Goal: Transaction & Acquisition: Purchase product/service

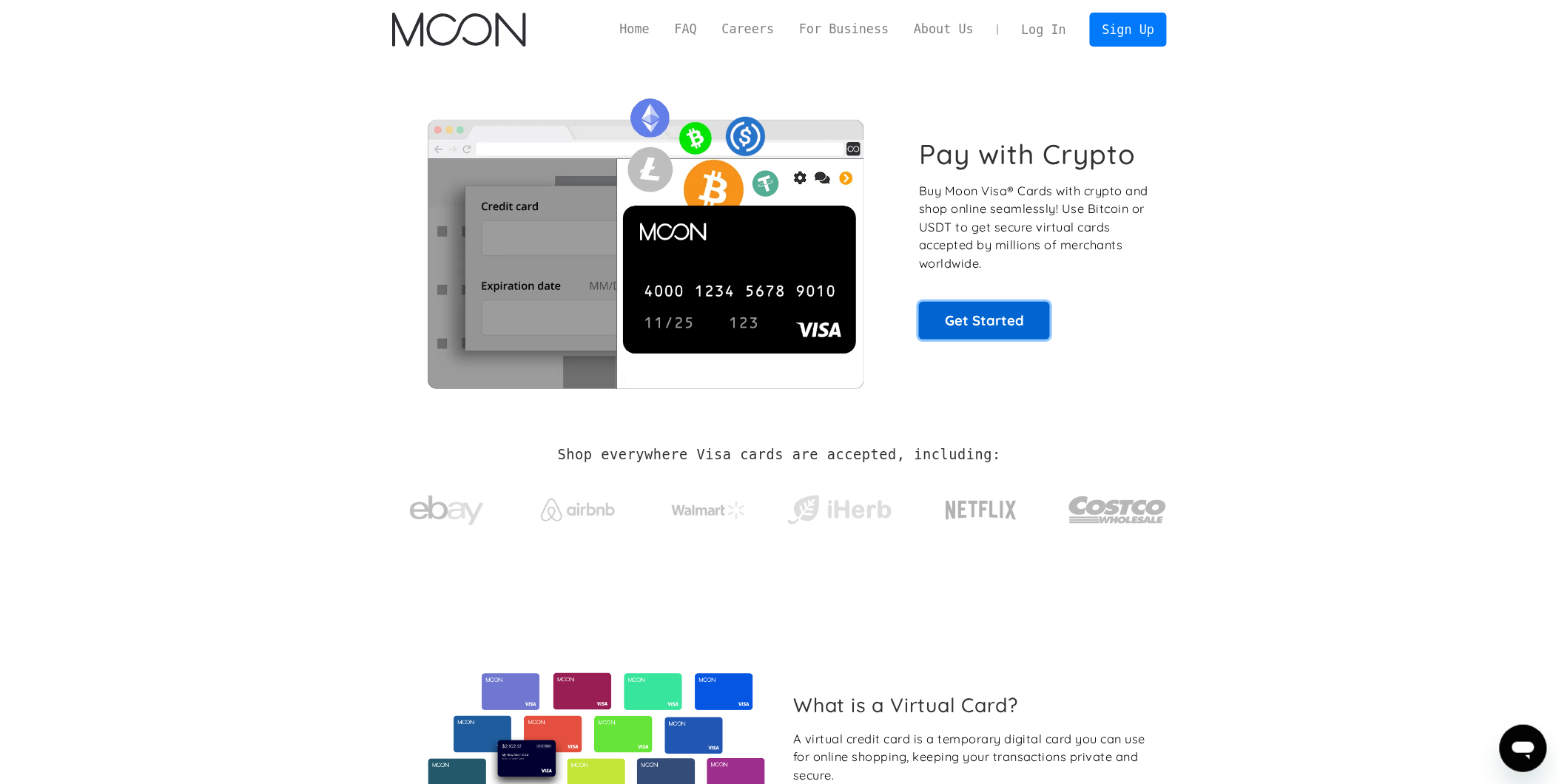
click at [967, 312] on link "Get Started" at bounding box center [984, 320] width 131 height 37
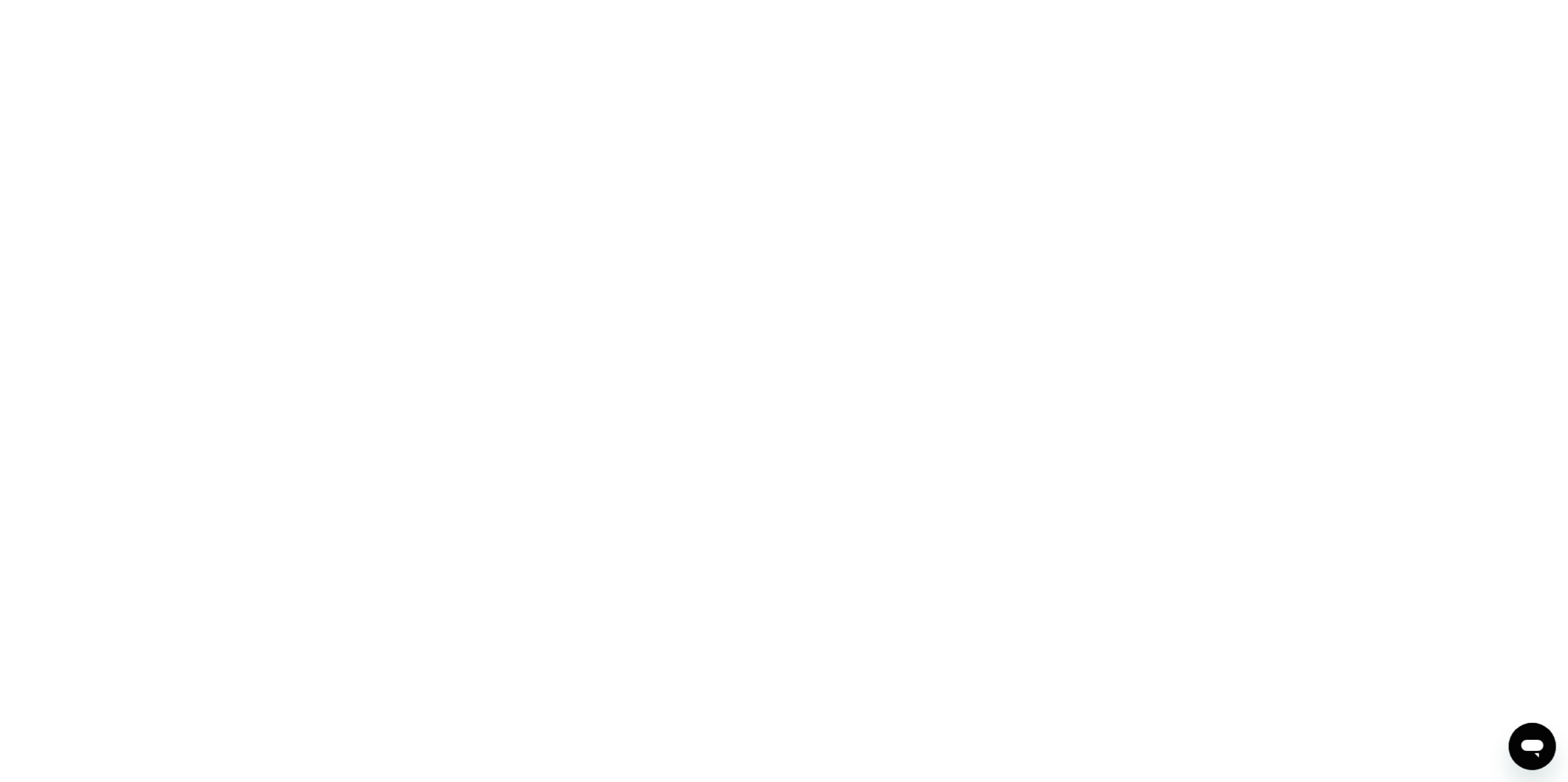
click at [754, 337] on div at bounding box center [784, 391] width 1568 height 782
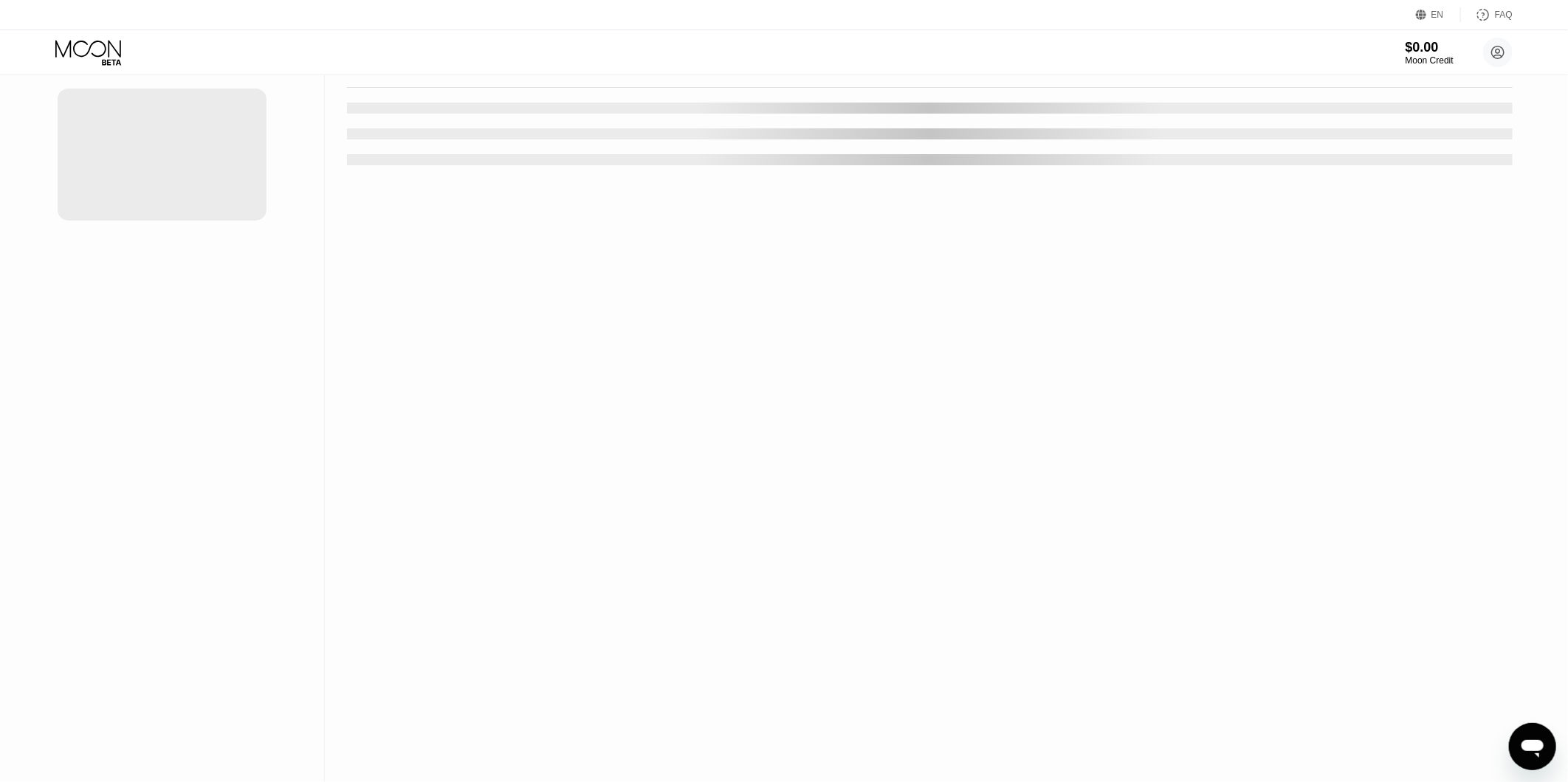
click at [69, 555] on div "Cards New Card" at bounding box center [162, 391] width 325 height 782
click at [347, 488] on div "Activity Export Transaction Detail Card or Product Detail Date & Time Amount" at bounding box center [929, 391] width 1210 height 782
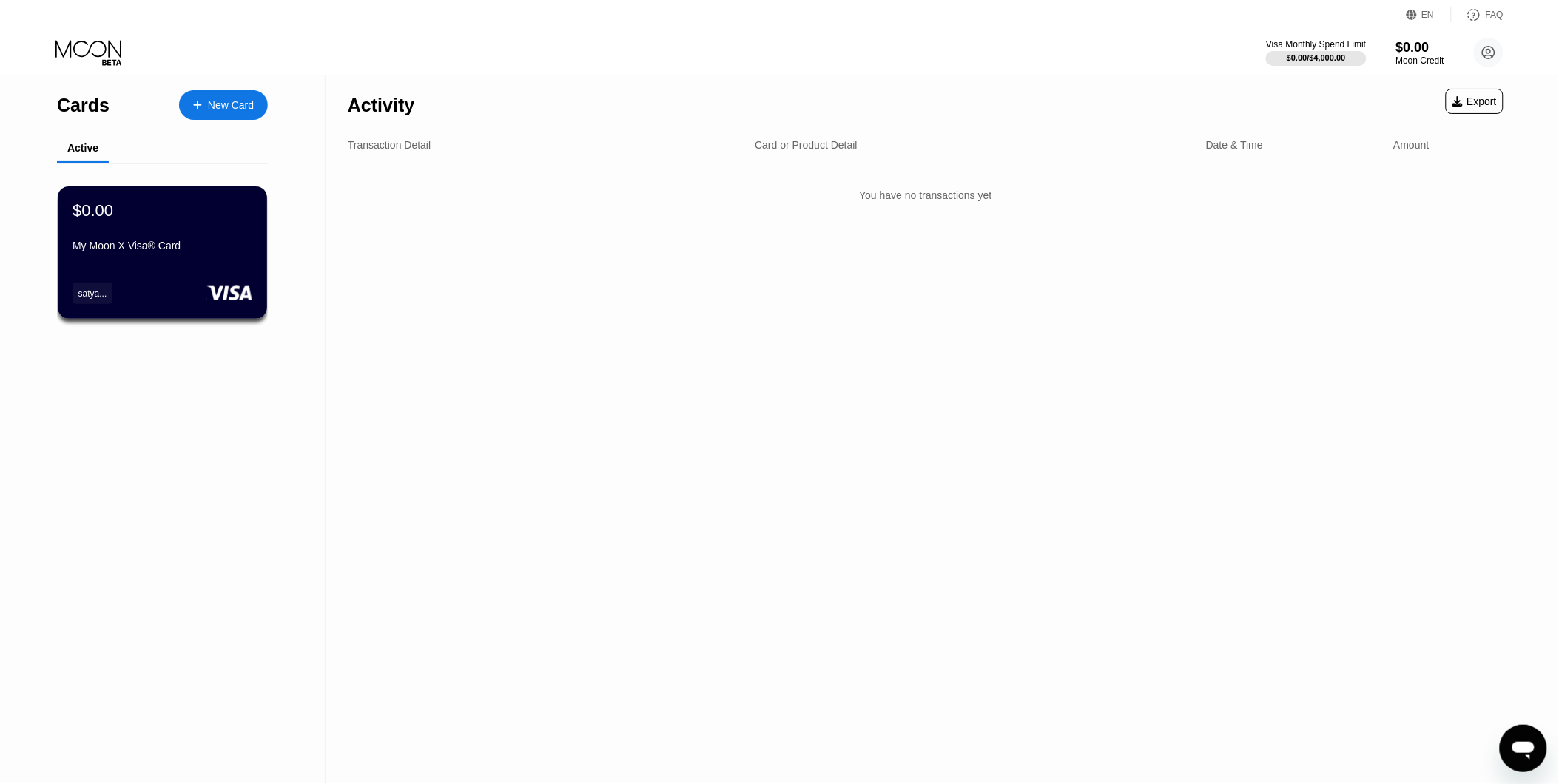
click at [881, 486] on div "Activity Export Transaction Detail Card or Product Detail Date & Time Amount Yo…" at bounding box center [925, 430] width 1200 height 709
click at [183, 249] on div "My Moon X Visa® Card" at bounding box center [163, 245] width 181 height 12
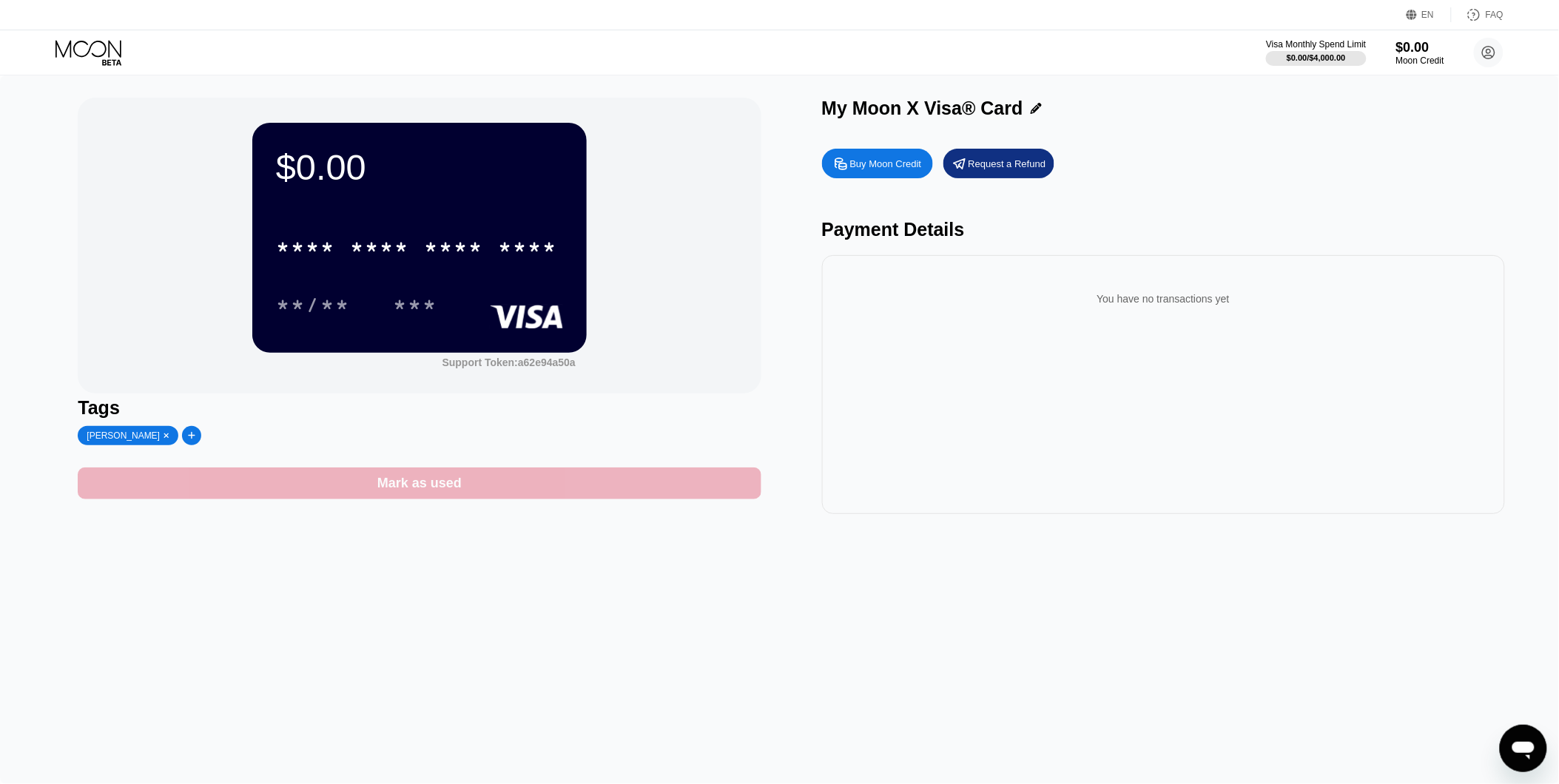
click at [379, 492] on div "Mark as used" at bounding box center [420, 484] width 84 height 17
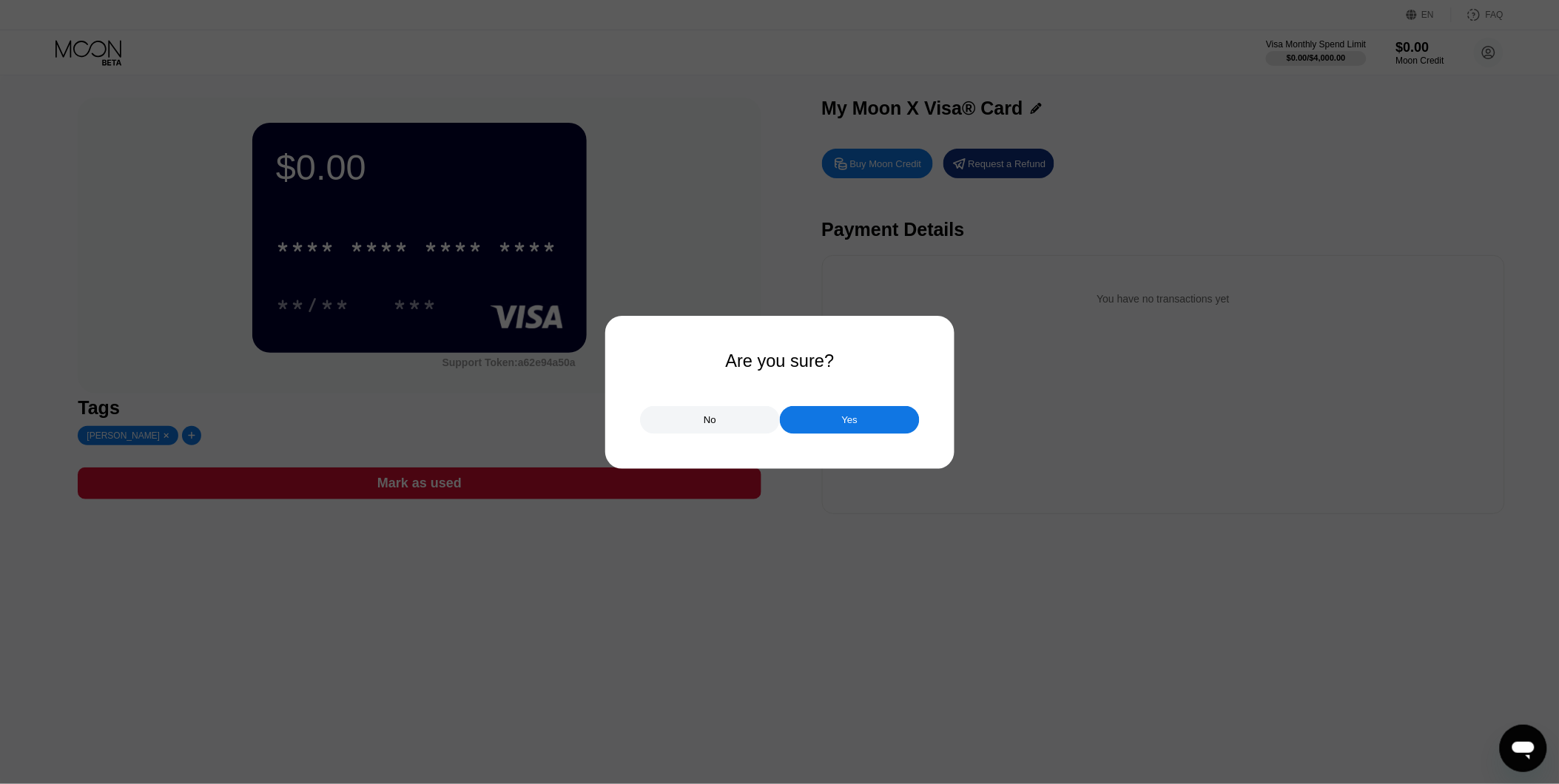
click at [379, 492] on div at bounding box center [786, 392] width 1572 height 784
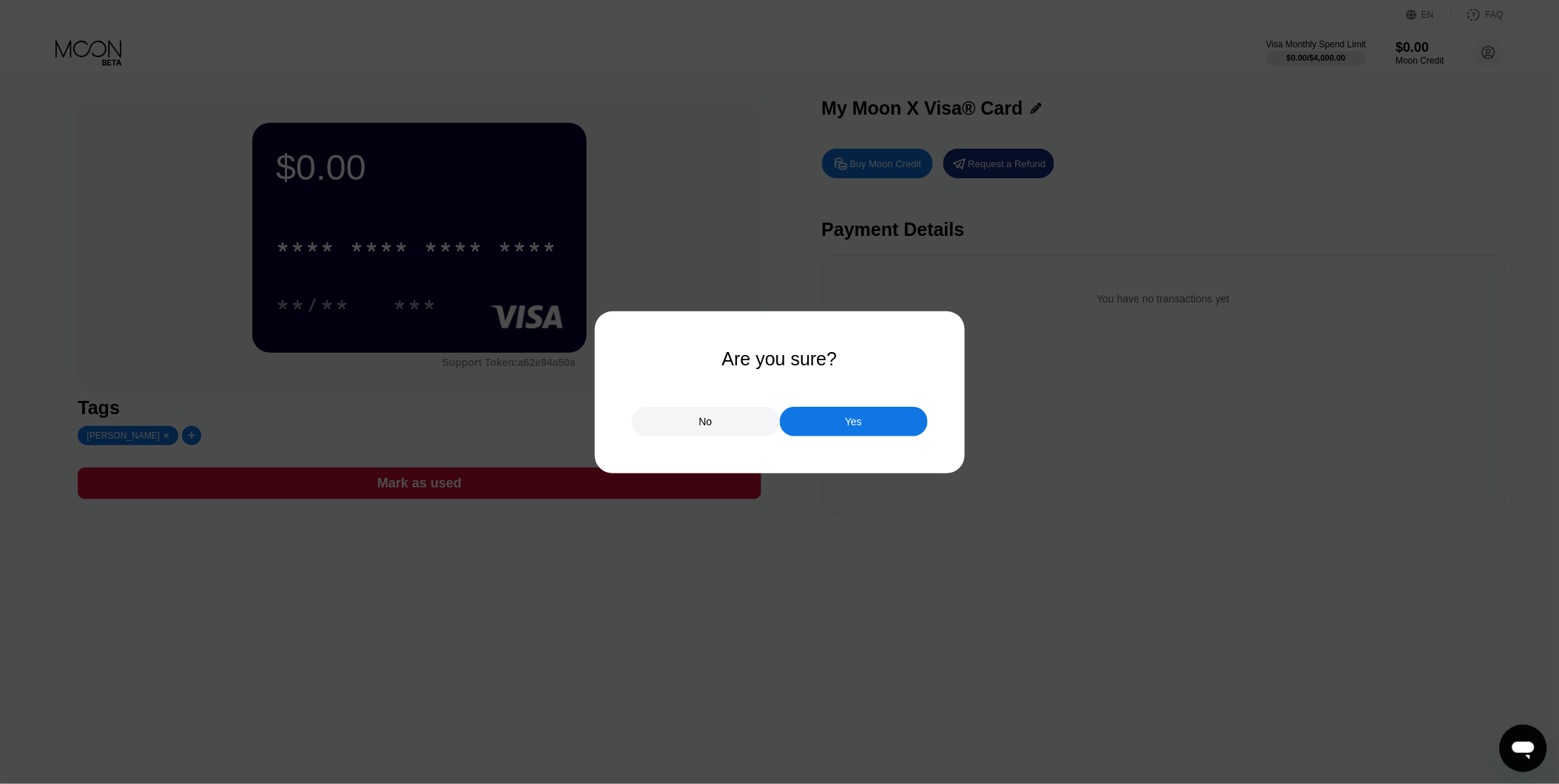
click at [669, 429] on div "No" at bounding box center [705, 422] width 148 height 30
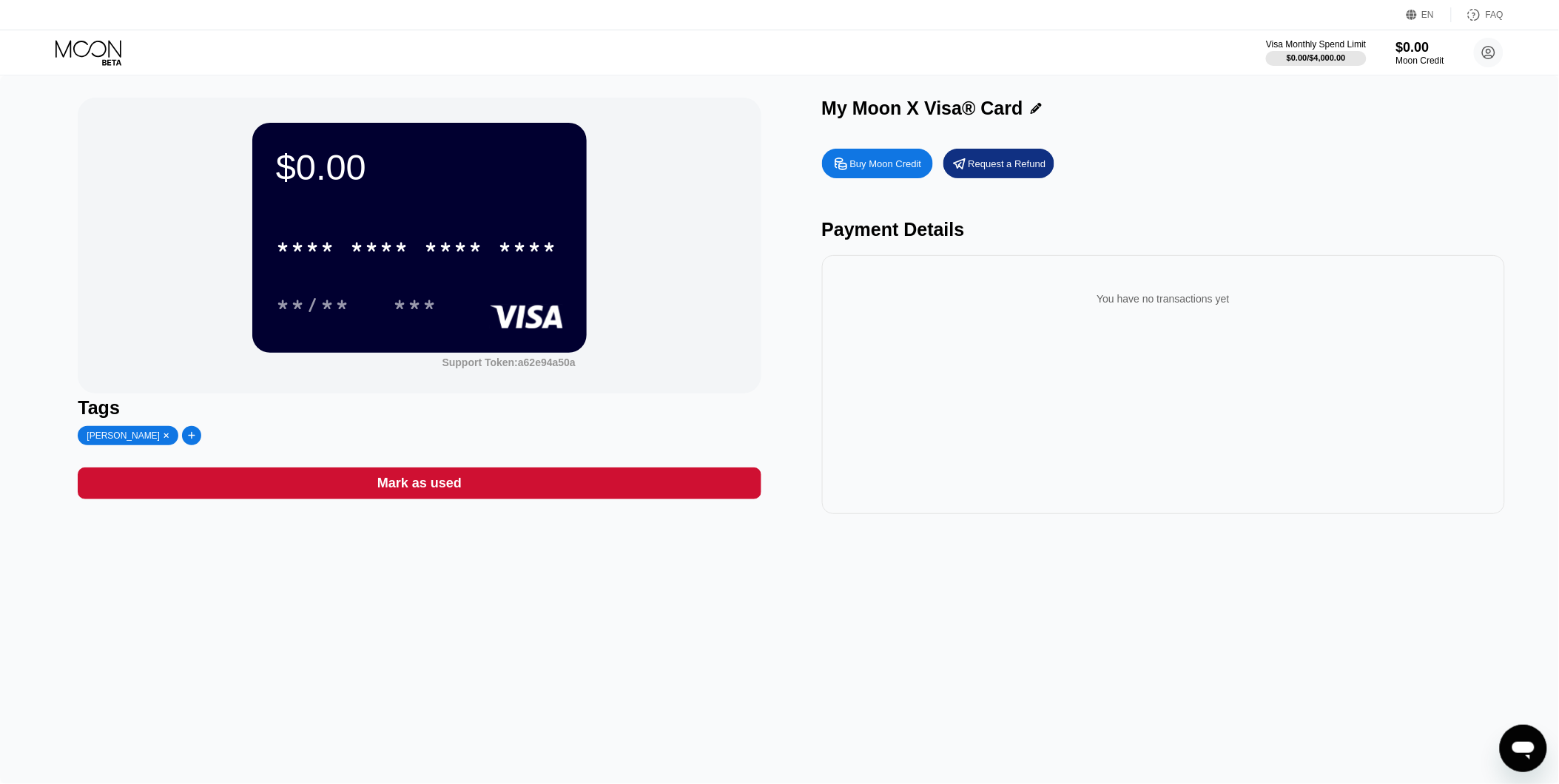
click at [876, 170] on div "Buy Moon Credit" at bounding box center [886, 164] width 72 height 13
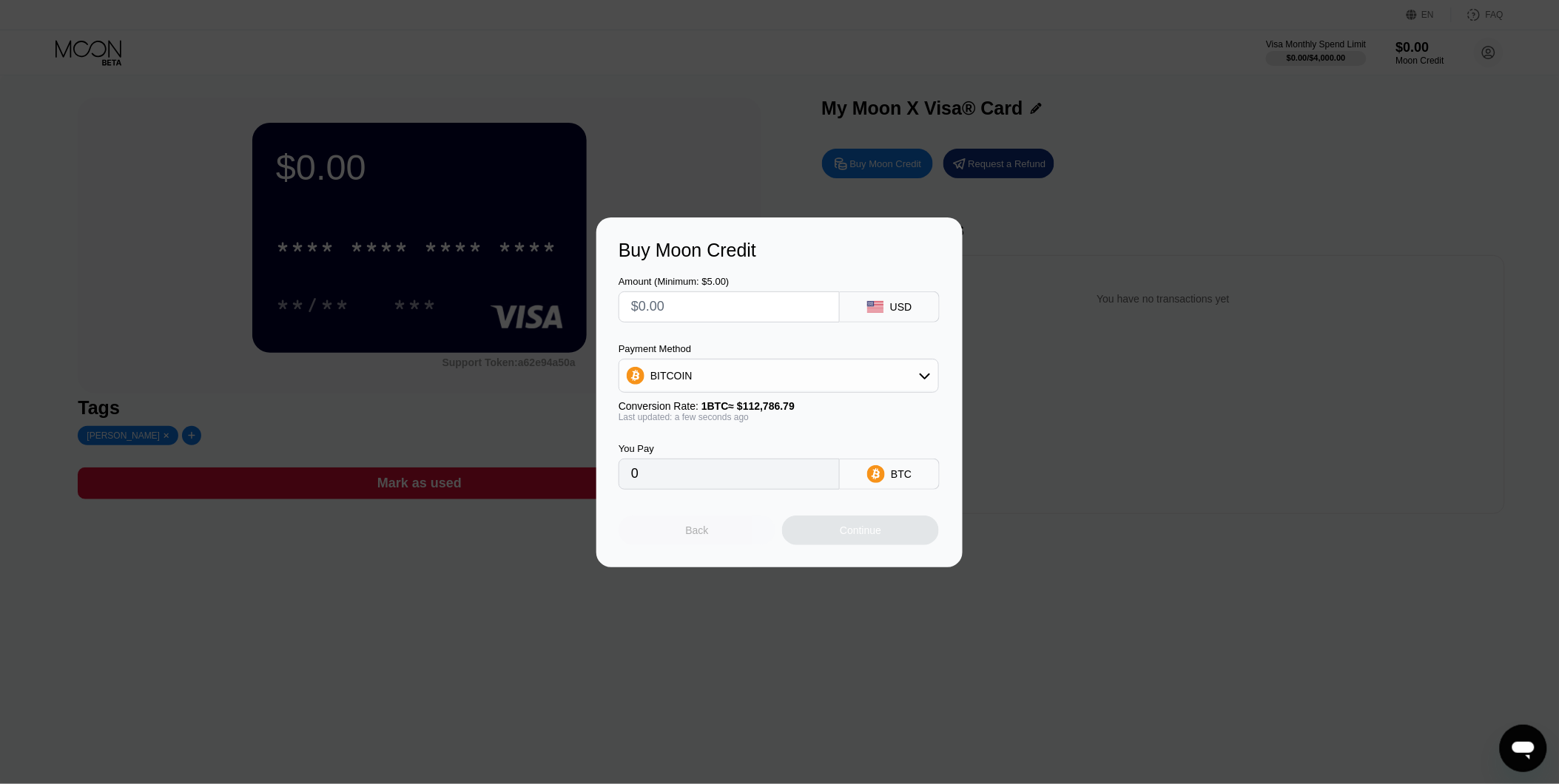
click at [681, 529] on div "Back" at bounding box center [697, 531] width 157 height 30
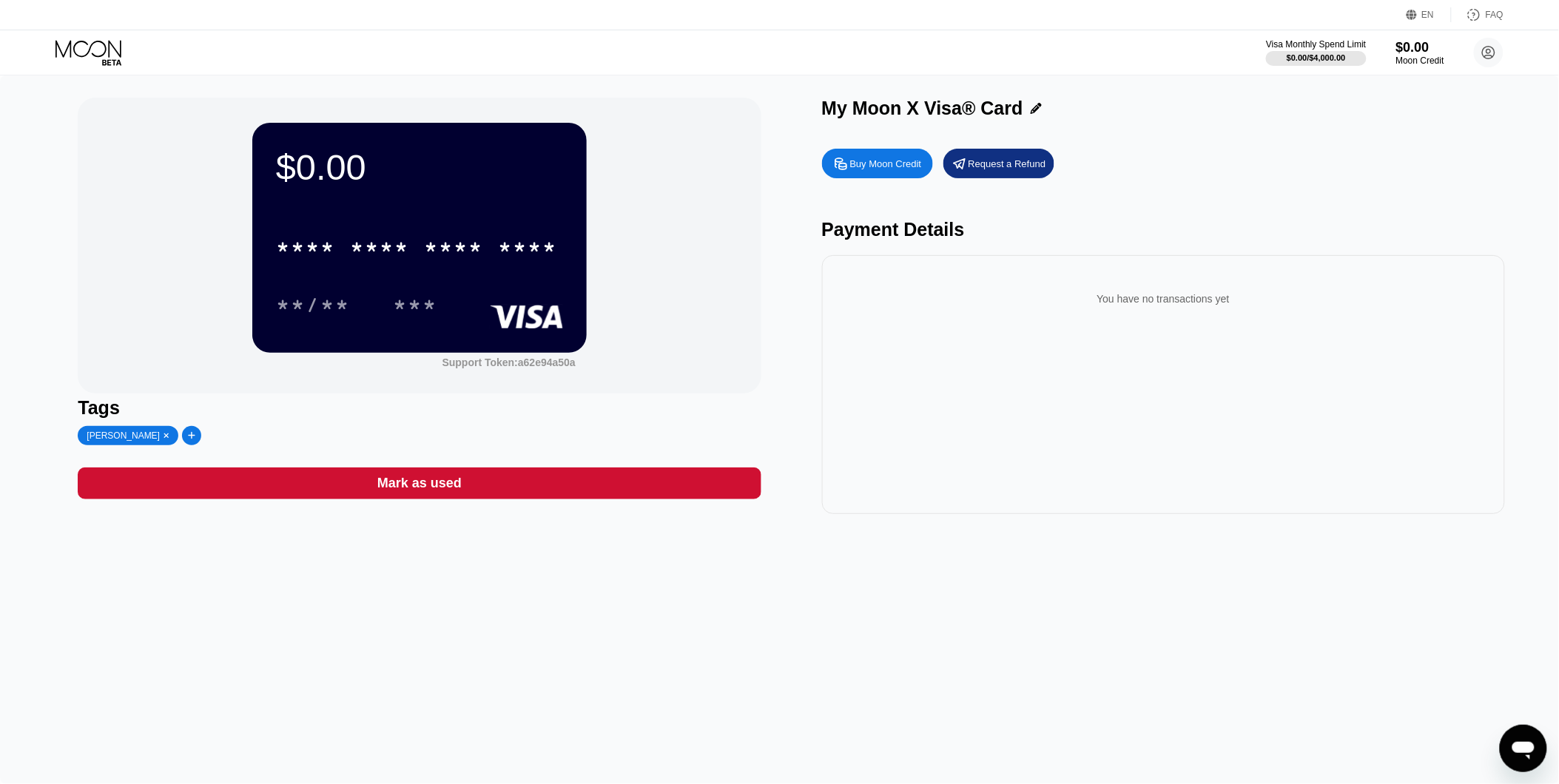
click at [260, 250] on div "$0.00 * * * * * * * * * * * * **** **/** ***" at bounding box center [420, 237] width 335 height 229
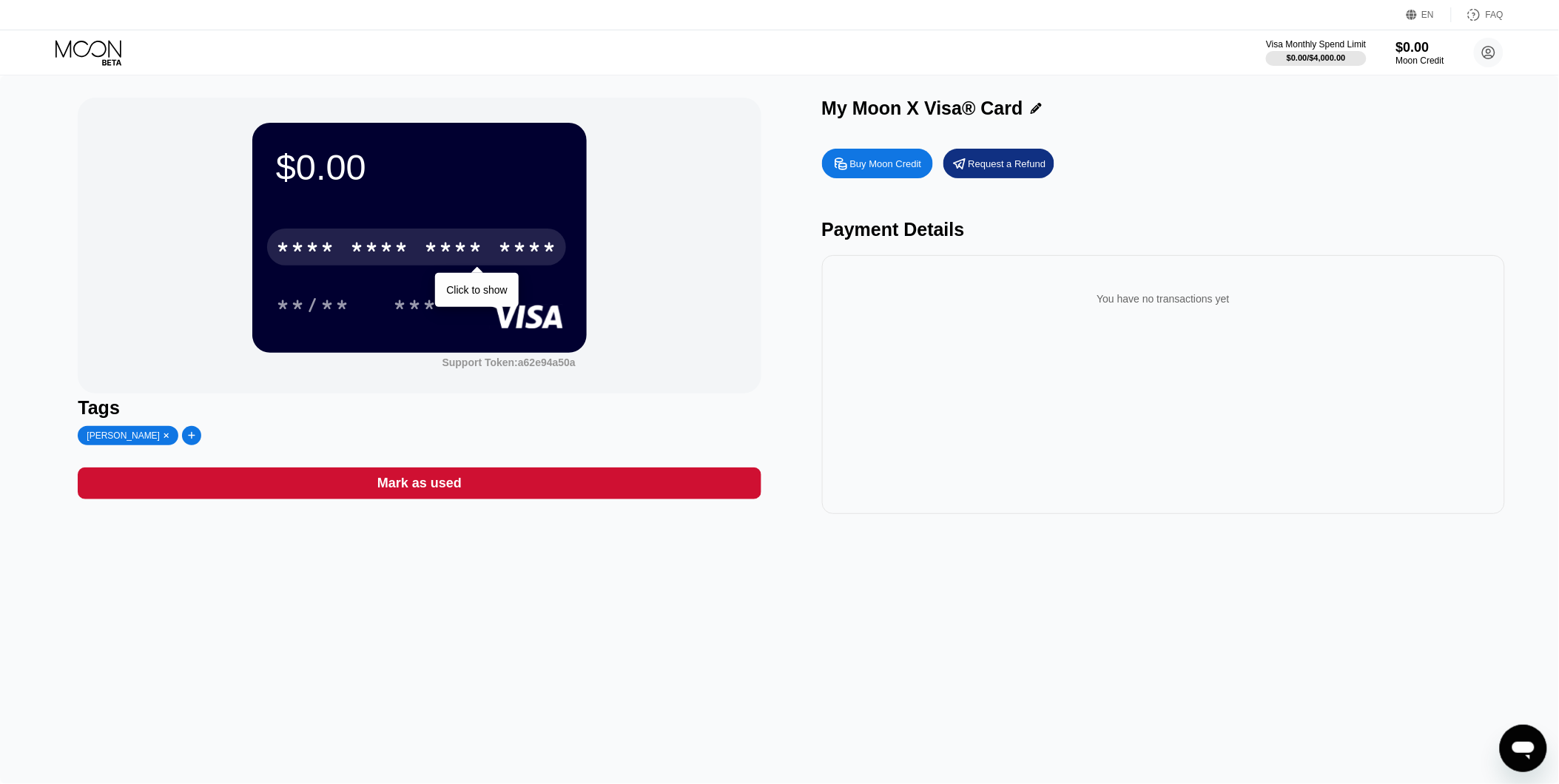
click at [403, 260] on div "* * * *" at bounding box center [380, 249] width 59 height 23
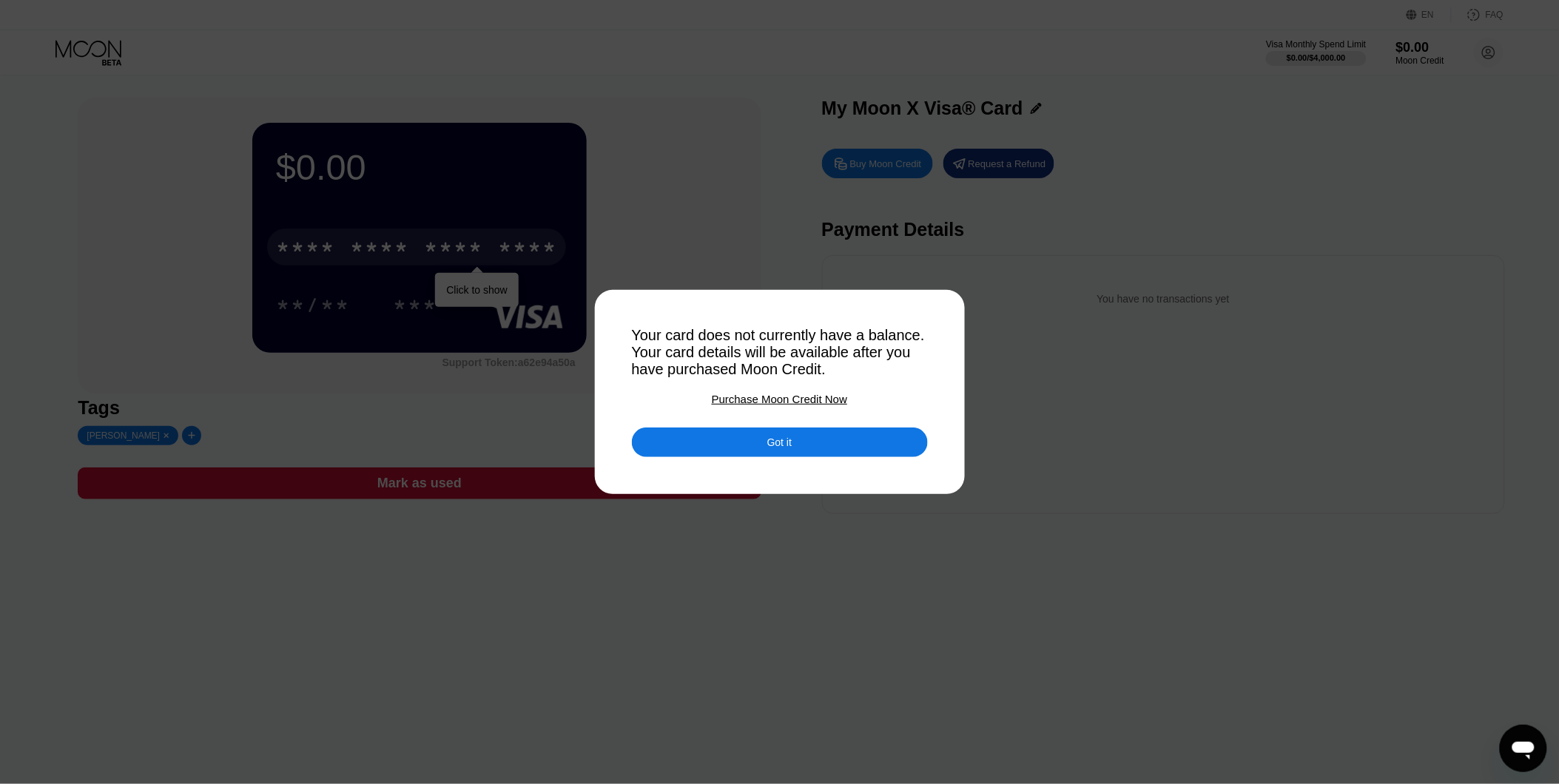
click at [654, 334] on div "Your card does not currently have a balance. Your card details will be availabl…" at bounding box center [780, 352] width 296 height 51
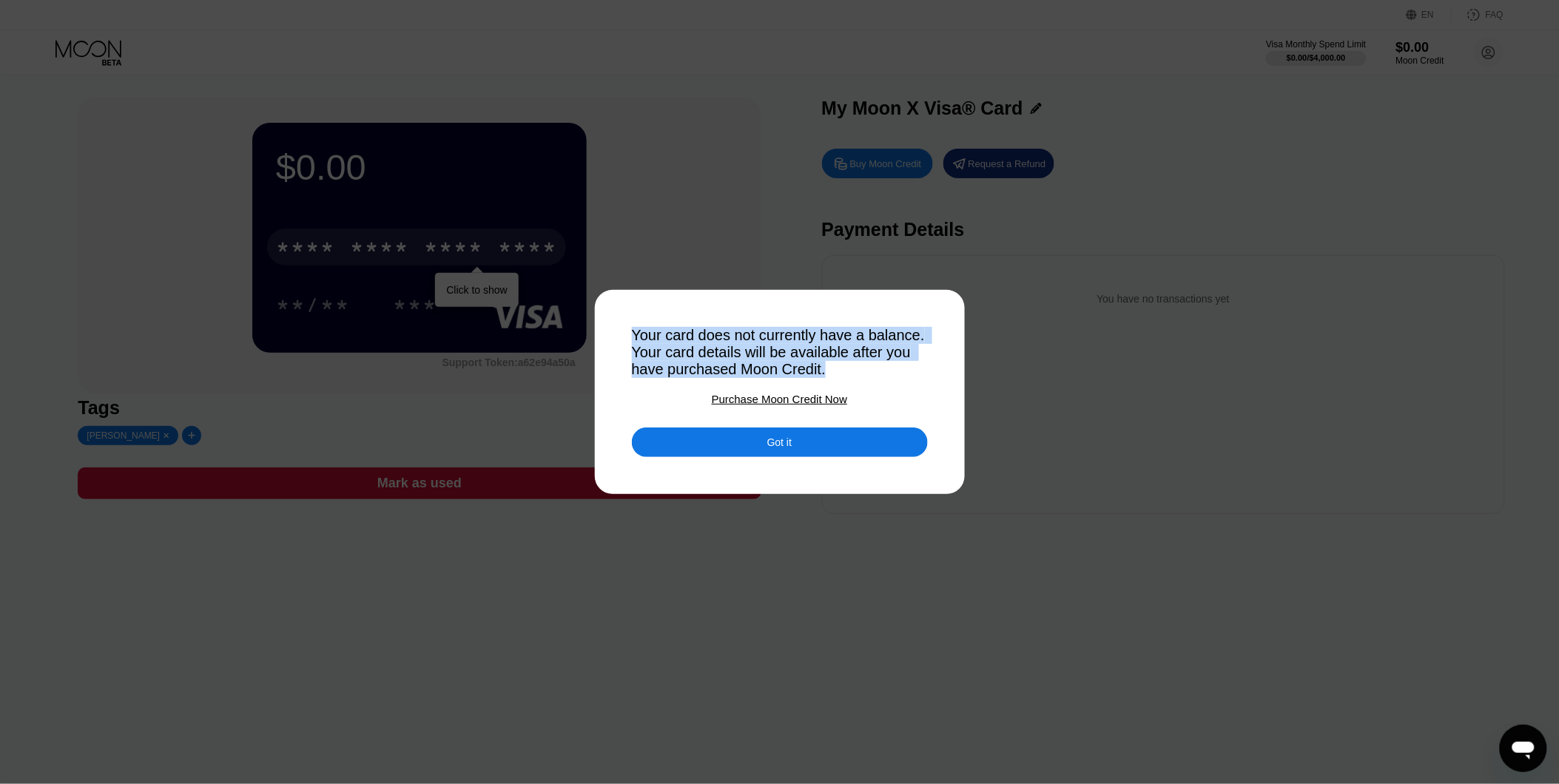
click at [654, 334] on div "Your card does not currently have a balance. Your card details will be availabl…" at bounding box center [780, 352] width 296 height 51
drag, startPoint x: 654, startPoint y: 334, endPoint x: 650, endPoint y: 344, distance: 10.8
click at [650, 344] on div "Your card does not currently have a balance. Your card details will be availabl…" at bounding box center [780, 352] width 296 height 51
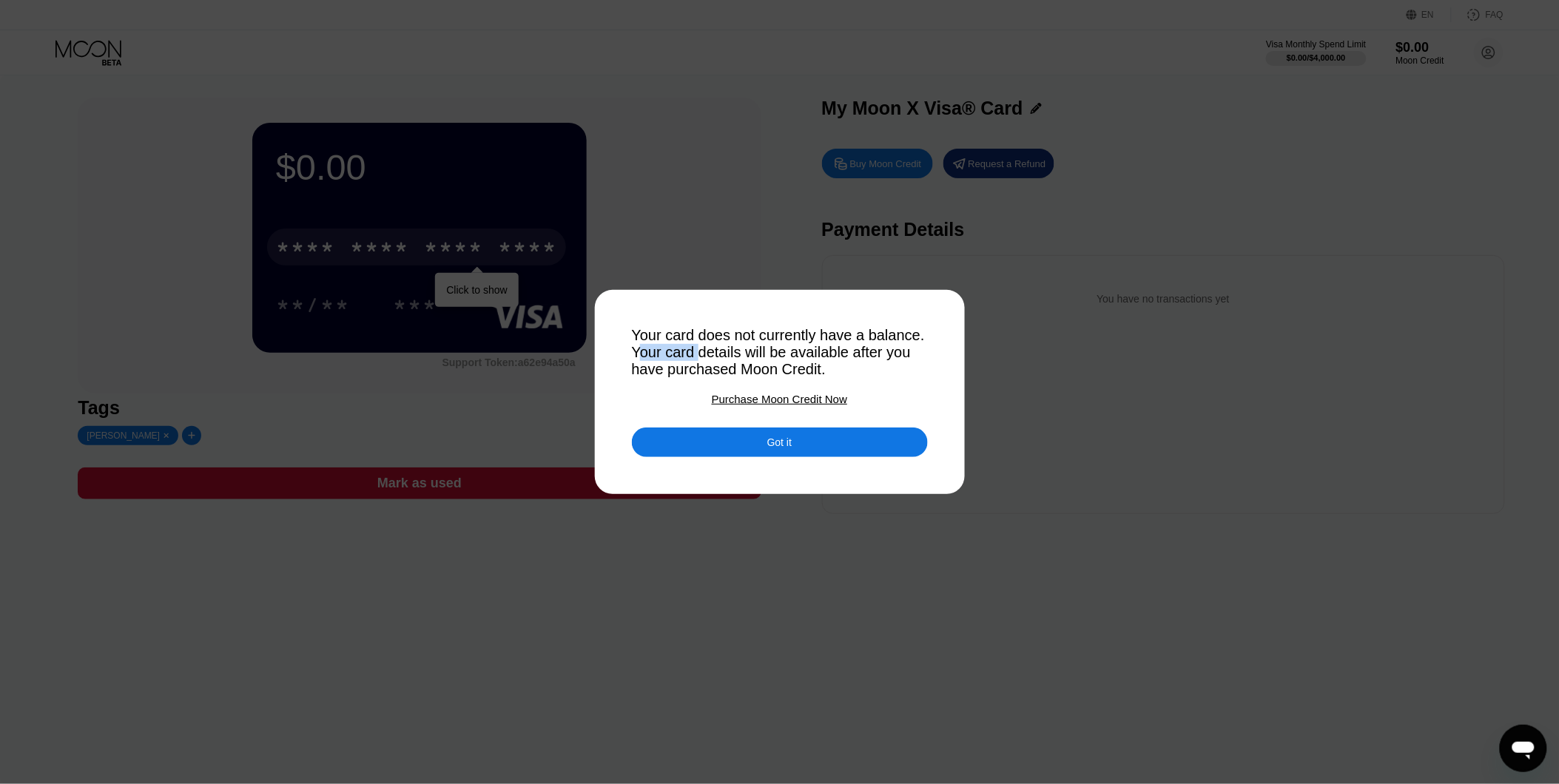
drag, startPoint x: 701, startPoint y: 346, endPoint x: 760, endPoint y: 360, distance: 60.6
click at [760, 360] on div "Your card does not currently have a balance. Your card details will be availabl…" at bounding box center [780, 352] width 296 height 51
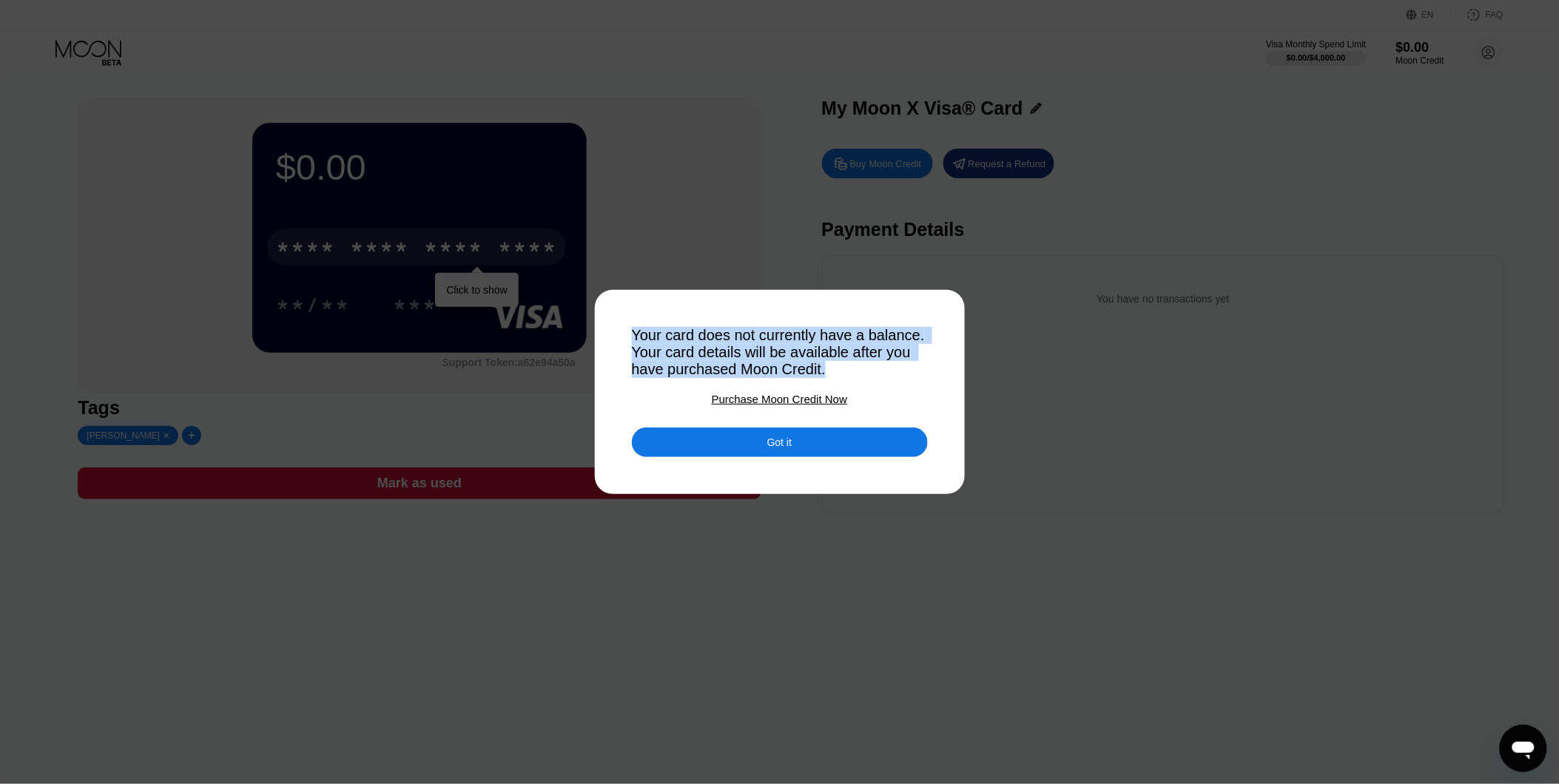
click at [760, 360] on div "Your card does not currently have a balance. Your card details will be availabl…" at bounding box center [780, 352] width 296 height 51
drag, startPoint x: 760, startPoint y: 360, endPoint x: 761, endPoint y: 367, distance: 7.1
click at [761, 367] on div "Your card does not currently have a balance. Your card details will be availabl…" at bounding box center [780, 352] width 296 height 51
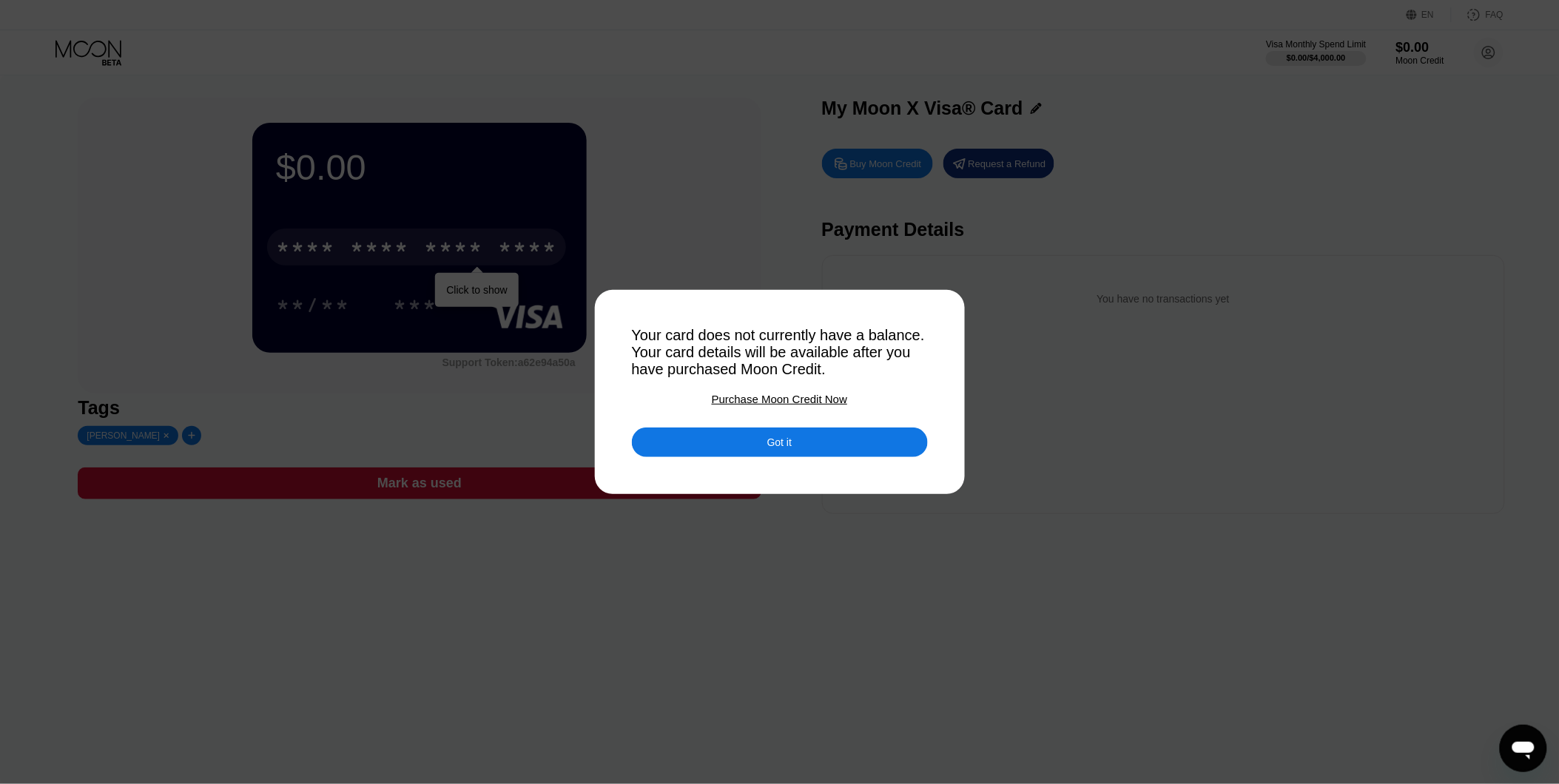
click at [773, 406] on div "Purchase Moon Credit Now" at bounding box center [779, 399] width 135 height 13
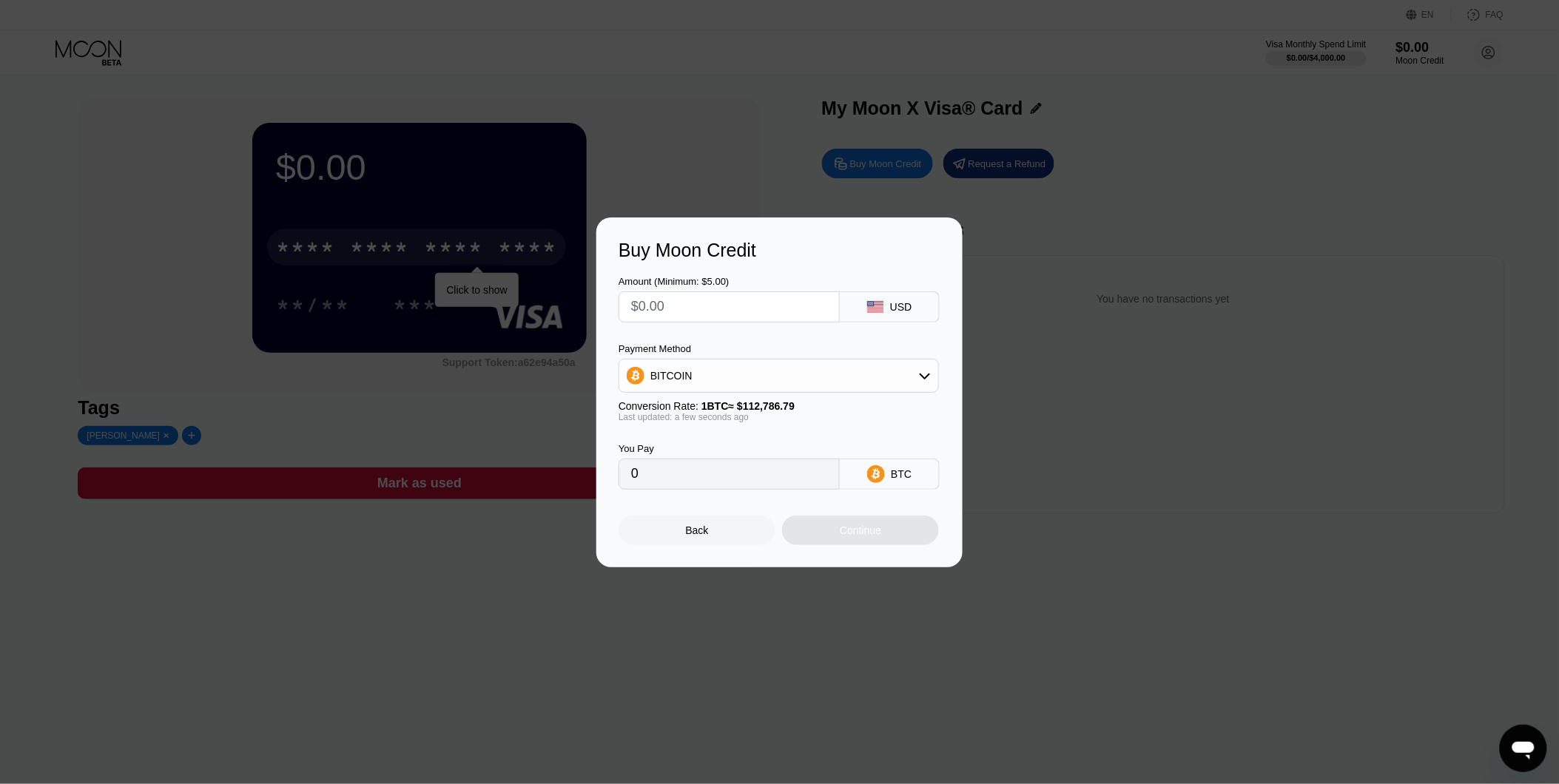
click at [789, 396] on div "Payment Method BITCOIN Conversion Rate: 1 BTC ≈ $112,786.79 Last updated: a few…" at bounding box center [779, 382] width 321 height 79
click at [794, 388] on div "BITCOIN" at bounding box center [779, 376] width 319 height 30
click at [720, 407] on div "BITCOIN" at bounding box center [779, 417] width 311 height 30
click at [711, 327] on div "Amount (Minimum: $5.00) USD Payment Method BITCOIN Conversion Rate: 1 BTC ≈ $11…" at bounding box center [780, 375] width 322 height 228
click at [718, 320] on input "text" at bounding box center [729, 307] width 196 height 30
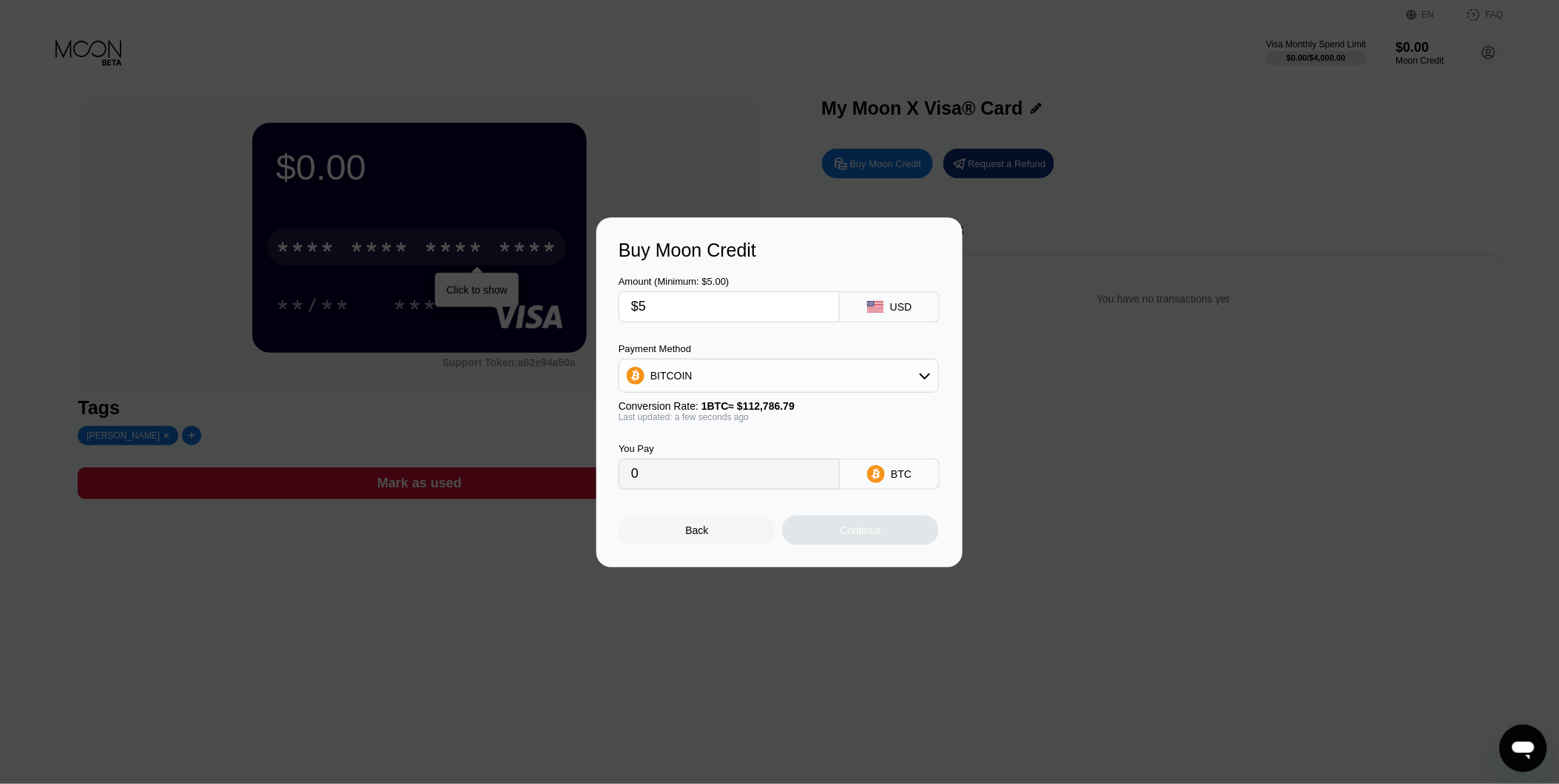
type input "$5"
type input "0.00004434"
type input "$5"
click at [848, 535] on div "Continue" at bounding box center [860, 530] width 41 height 12
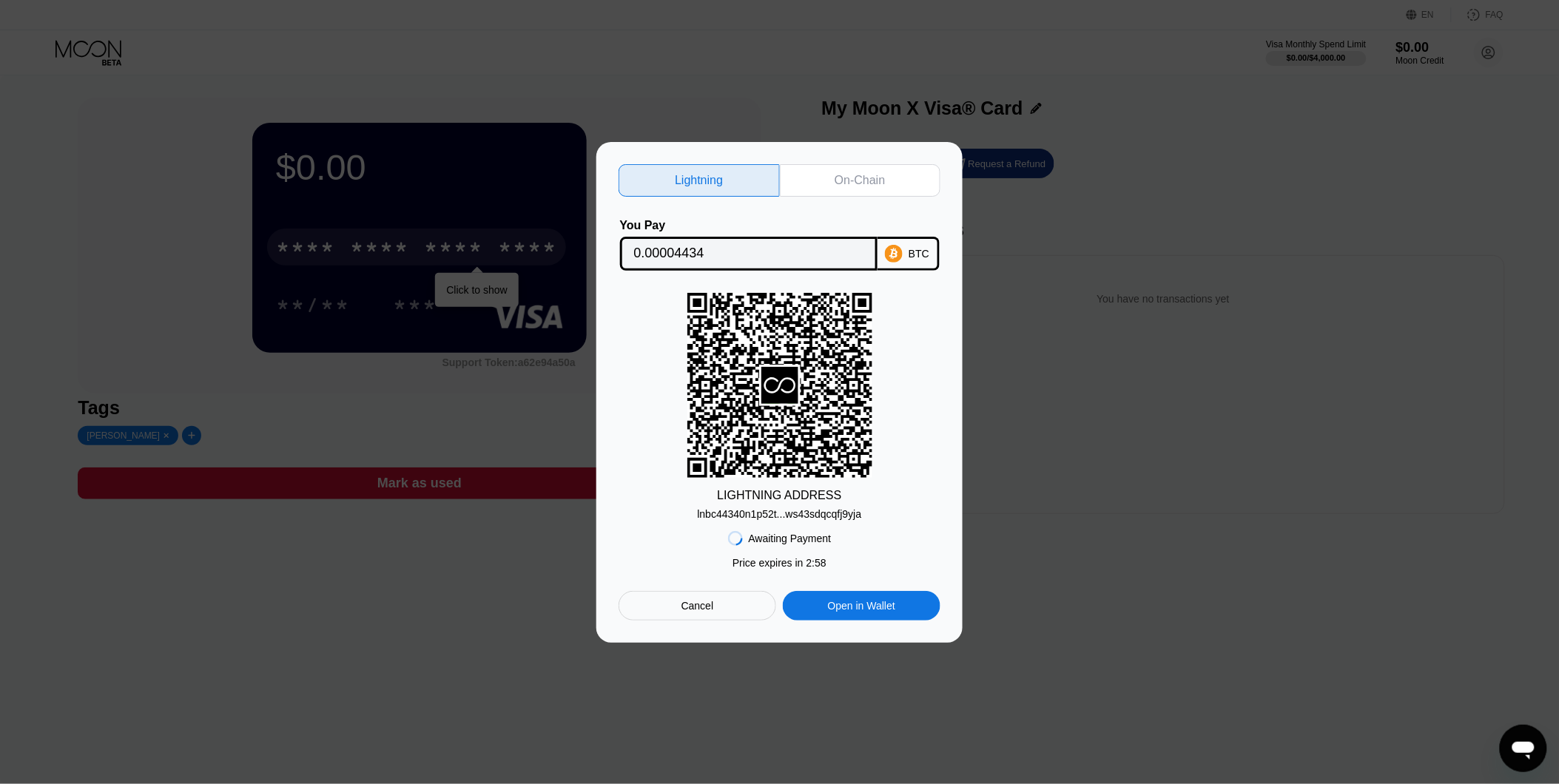
click at [824, 188] on div "On-Chain" at bounding box center [861, 181] width 161 height 33
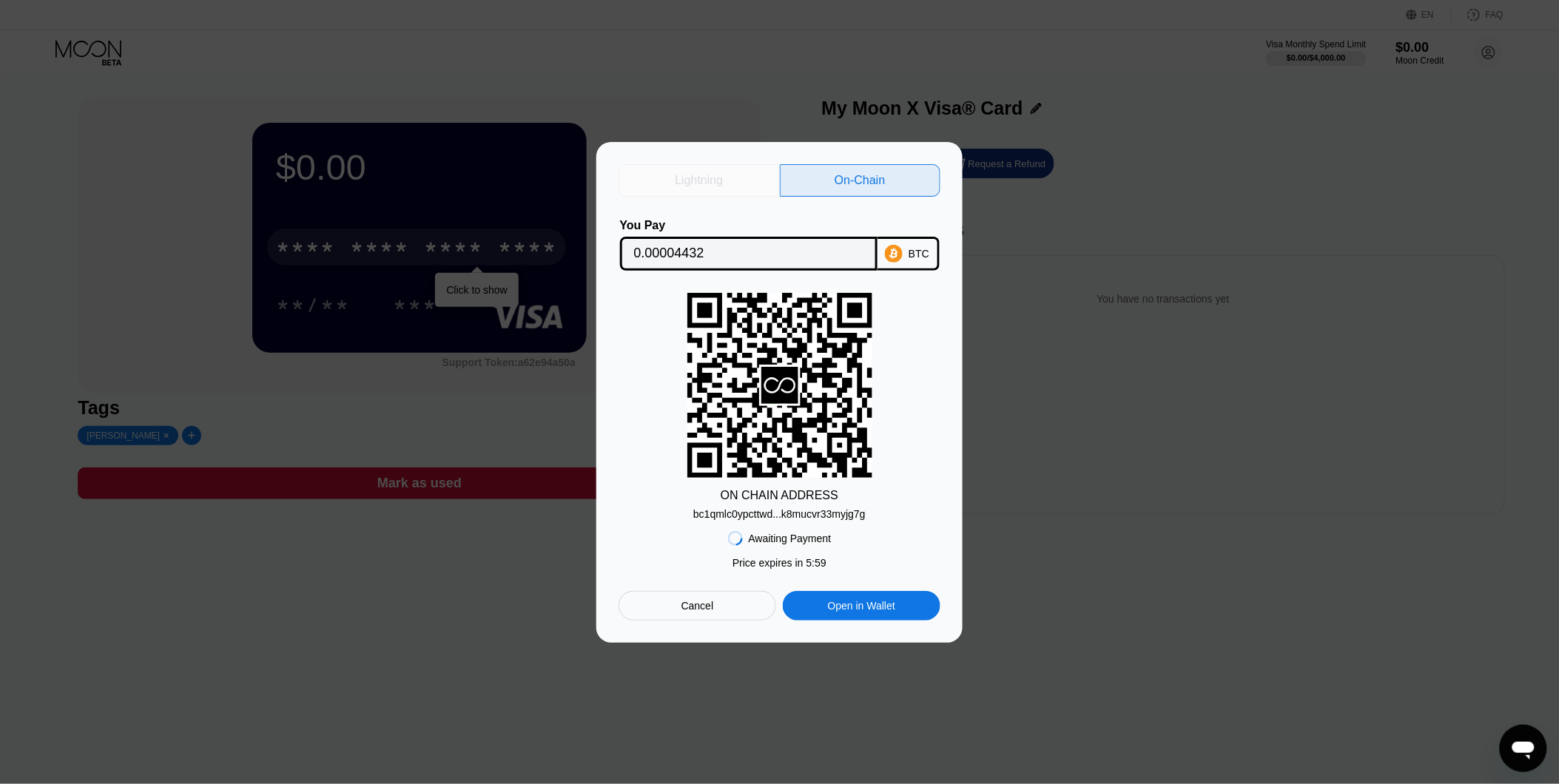
click at [697, 185] on div "Lightning" at bounding box center [699, 181] width 161 height 33
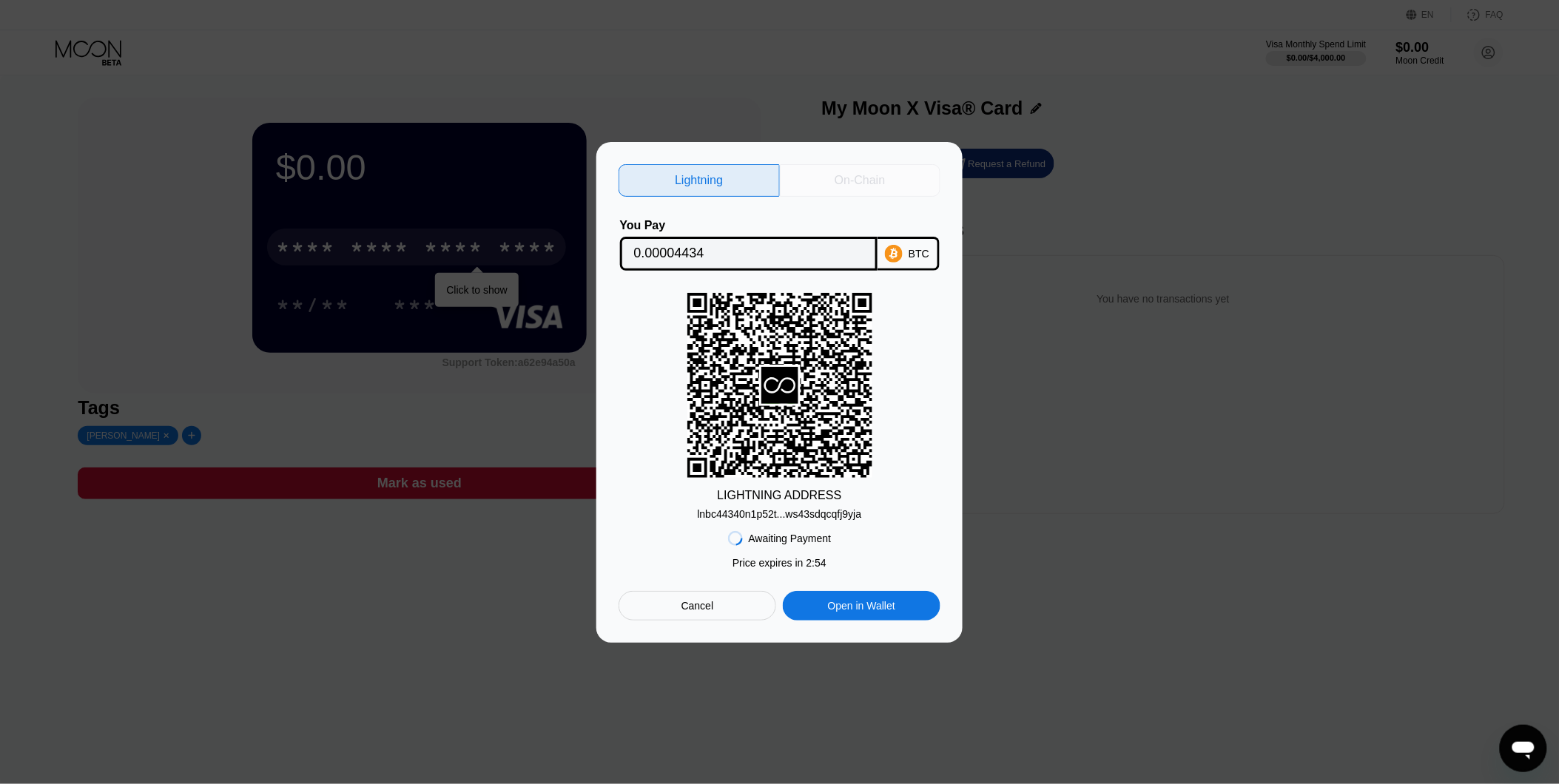
click at [822, 179] on div "On-Chain" at bounding box center [861, 181] width 161 height 33
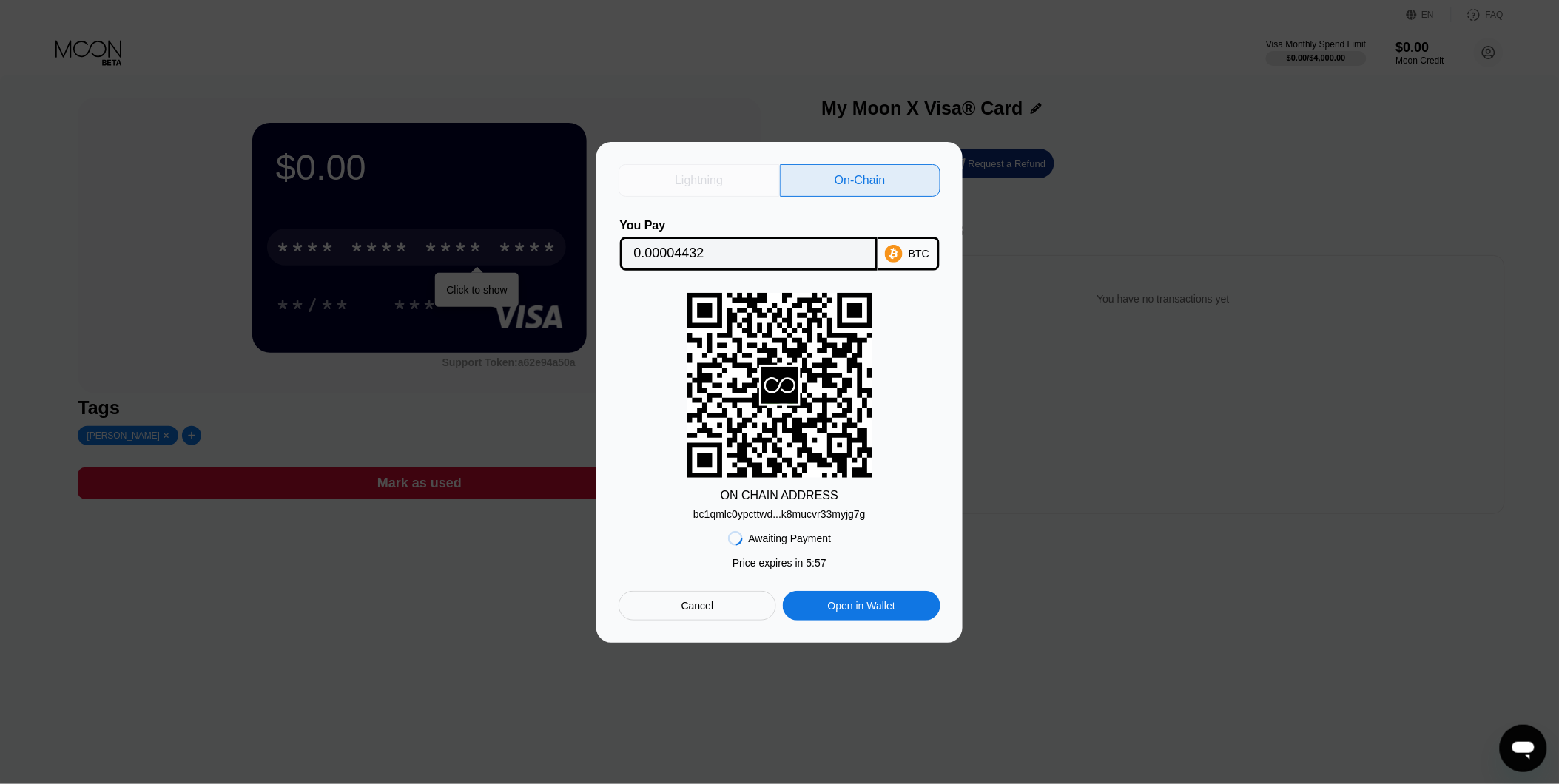
click at [683, 173] on div "Lightning" at bounding box center [699, 180] width 48 height 15
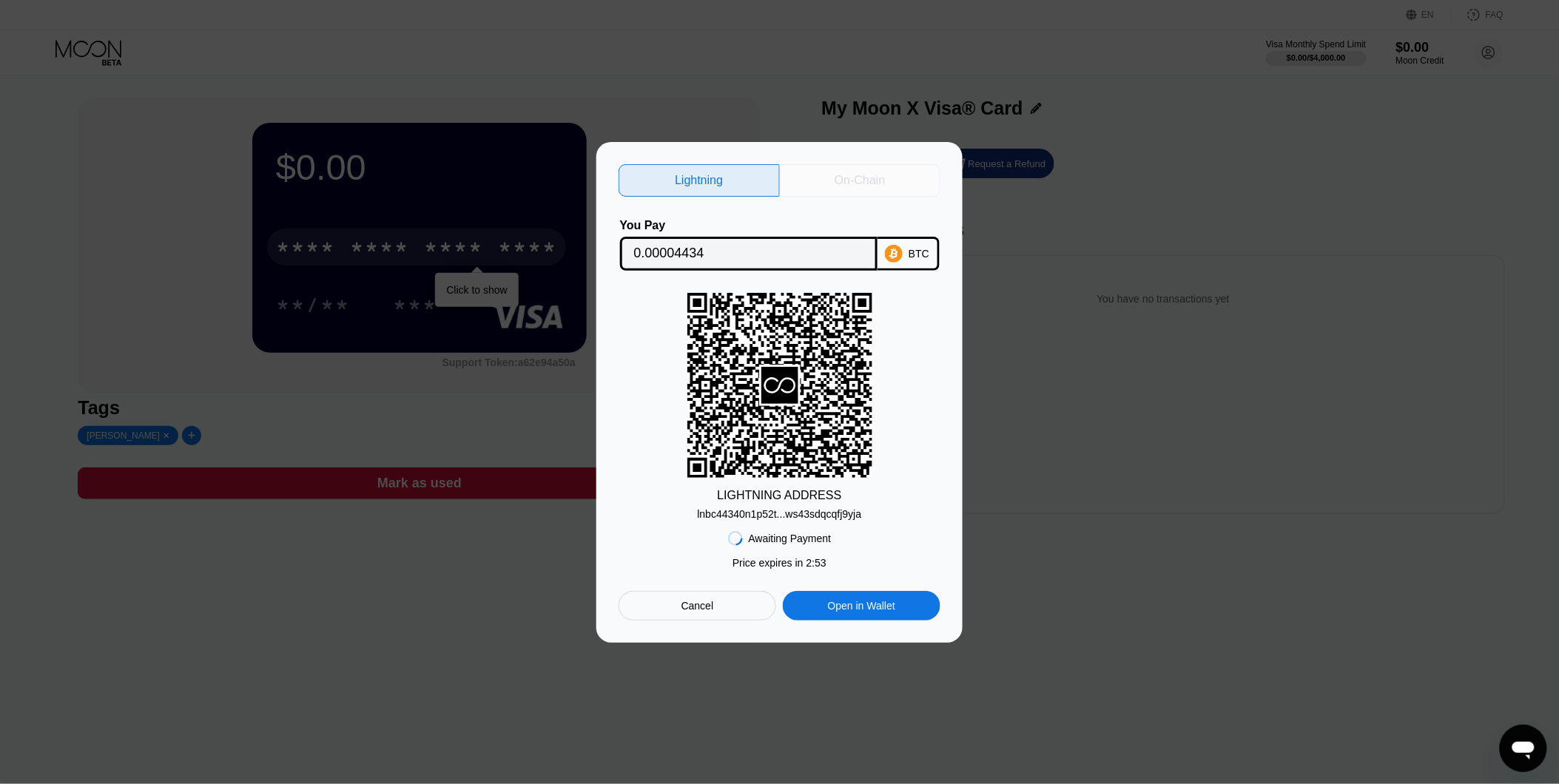
click at [817, 188] on div "On-Chain" at bounding box center [861, 181] width 161 height 33
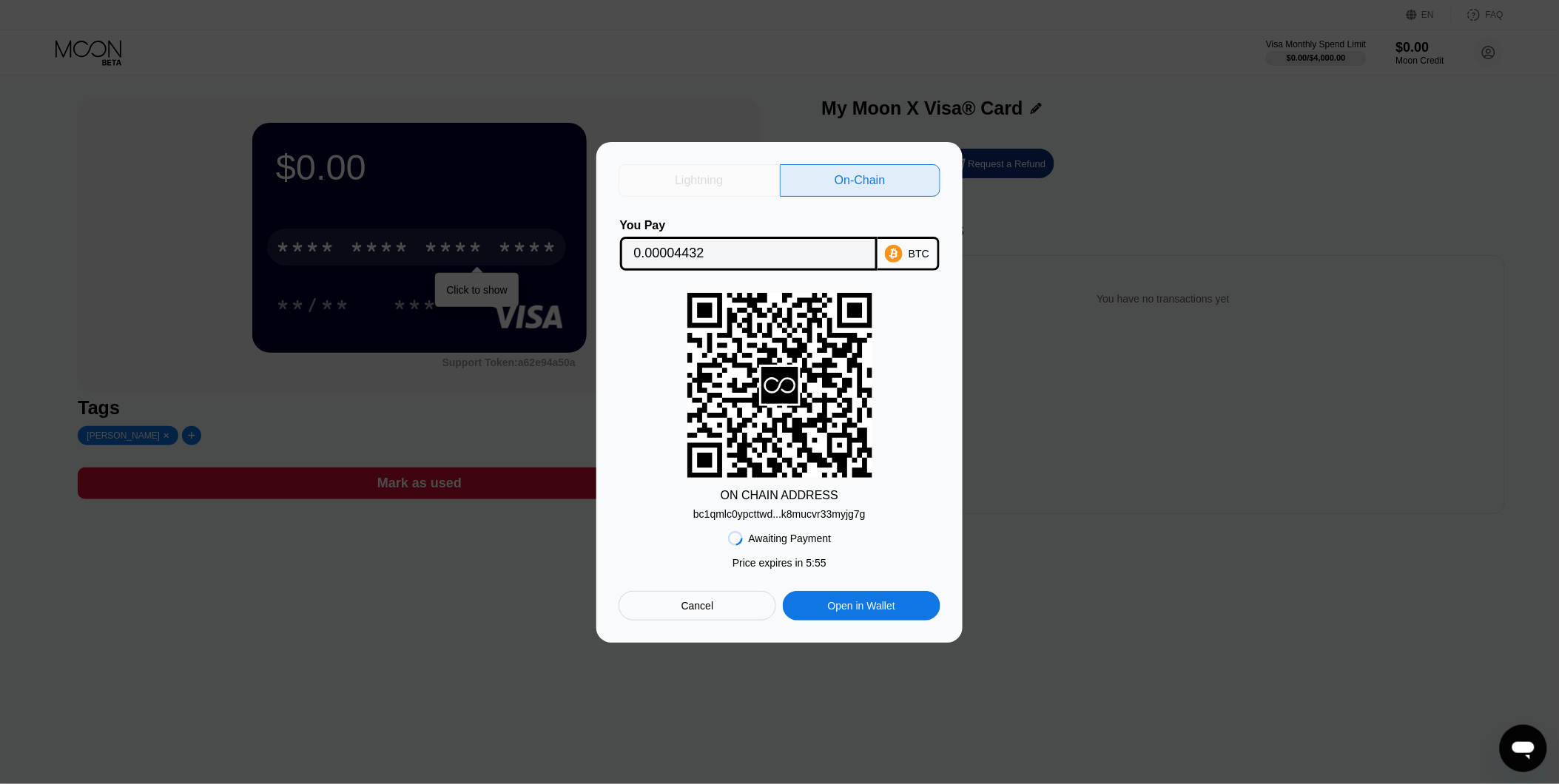
click at [729, 188] on div "Lightning" at bounding box center [699, 181] width 161 height 33
type input "0.00004434"
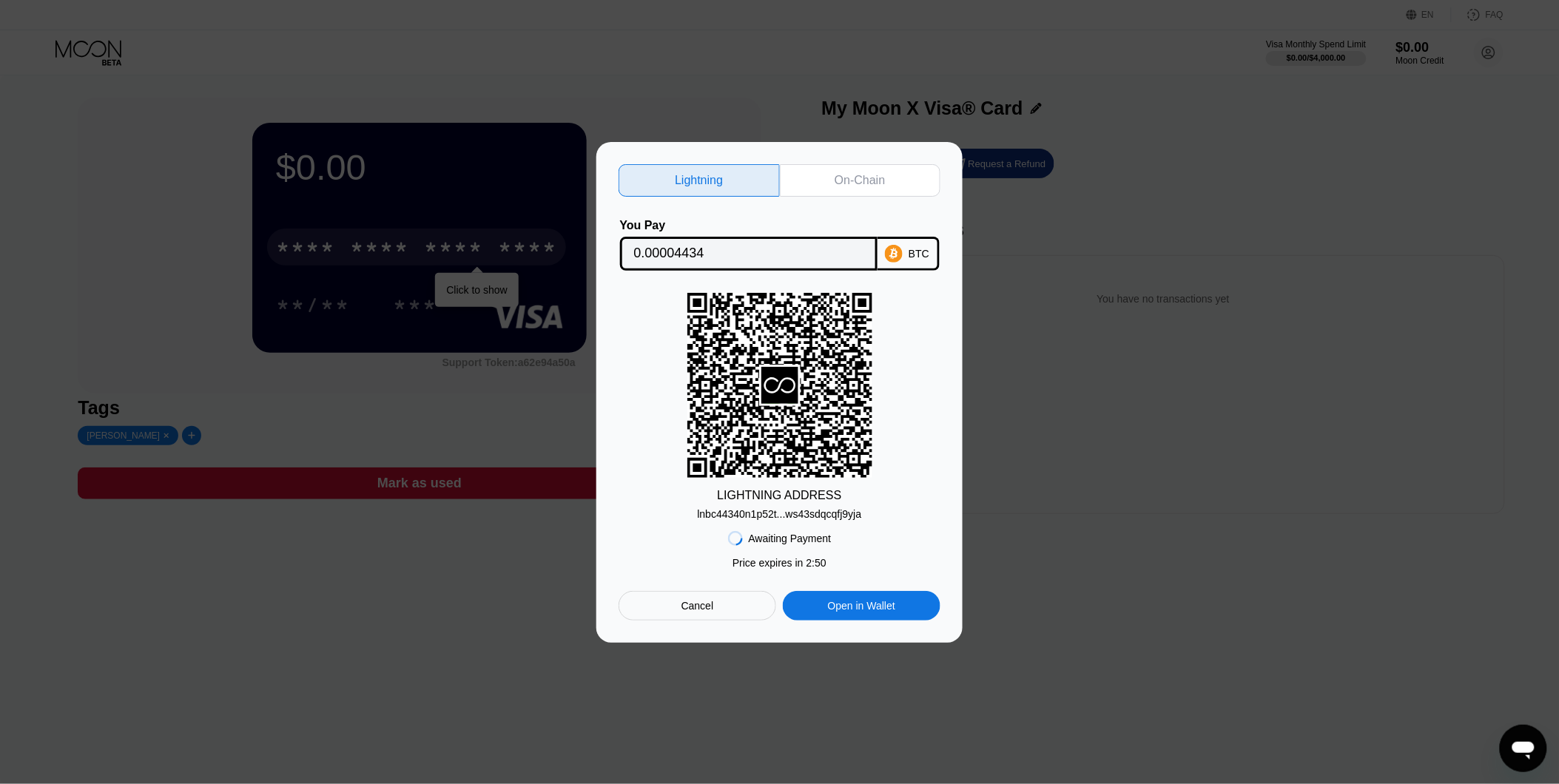
click at [819, 411] on icon at bounding box center [780, 385] width 185 height 182
click at [708, 607] on div "Cancel" at bounding box center [698, 606] width 33 height 13
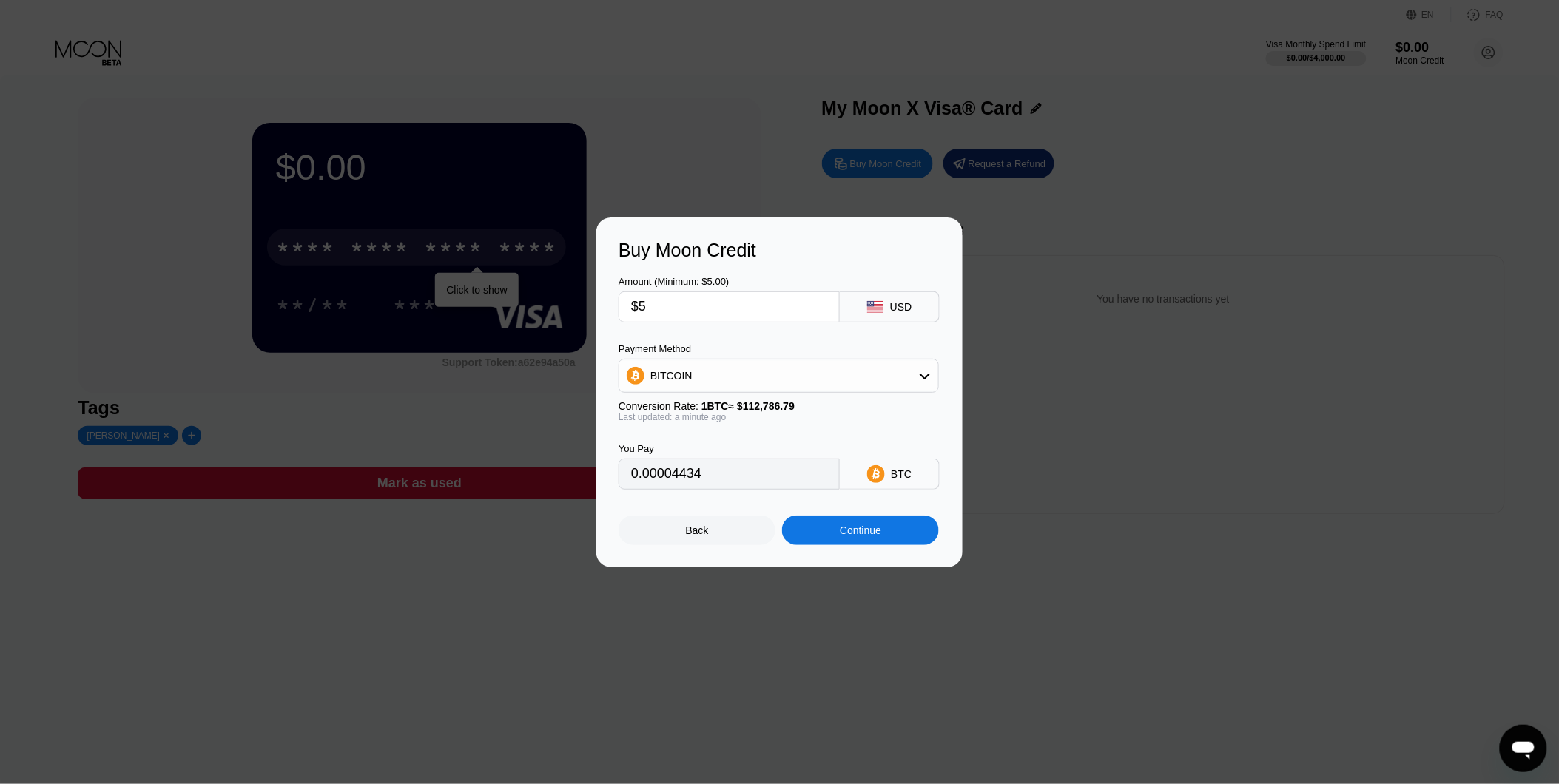
click at [726, 539] on div "Back" at bounding box center [697, 531] width 157 height 30
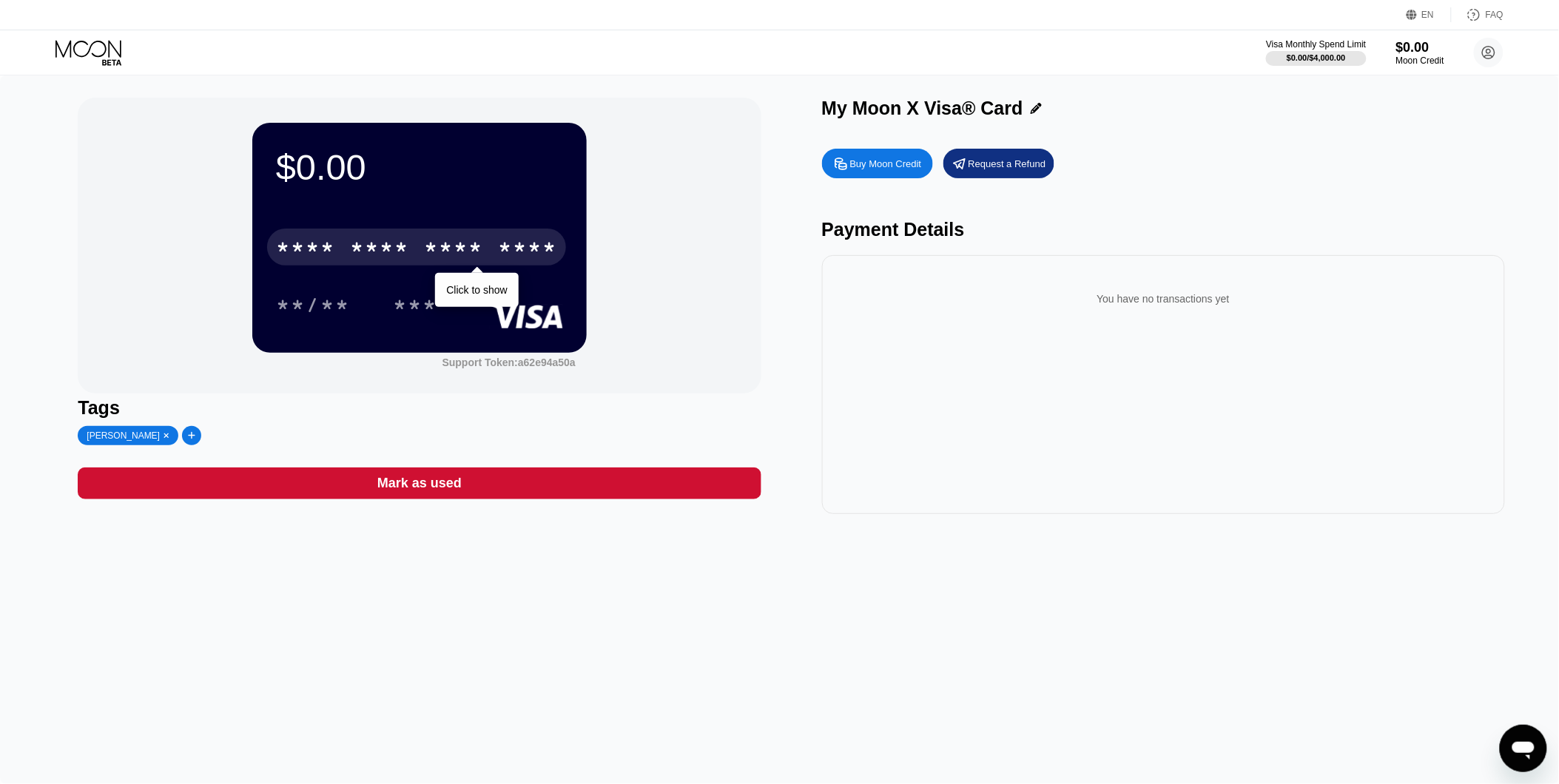
click at [1267, 614] on div "$0.00 * * * * * * * * * * * * **** Click to show **/** *** Support Token: a62e9…" at bounding box center [780, 430] width 1559 height 709
click at [98, 38] on div "Visa Monthly Spend Limit $0.00 / $4,000.00 $0.00 Moon Credit satyamjhawork@gmai…" at bounding box center [780, 52] width 1559 height 45
click at [87, 59] on icon at bounding box center [90, 52] width 69 height 26
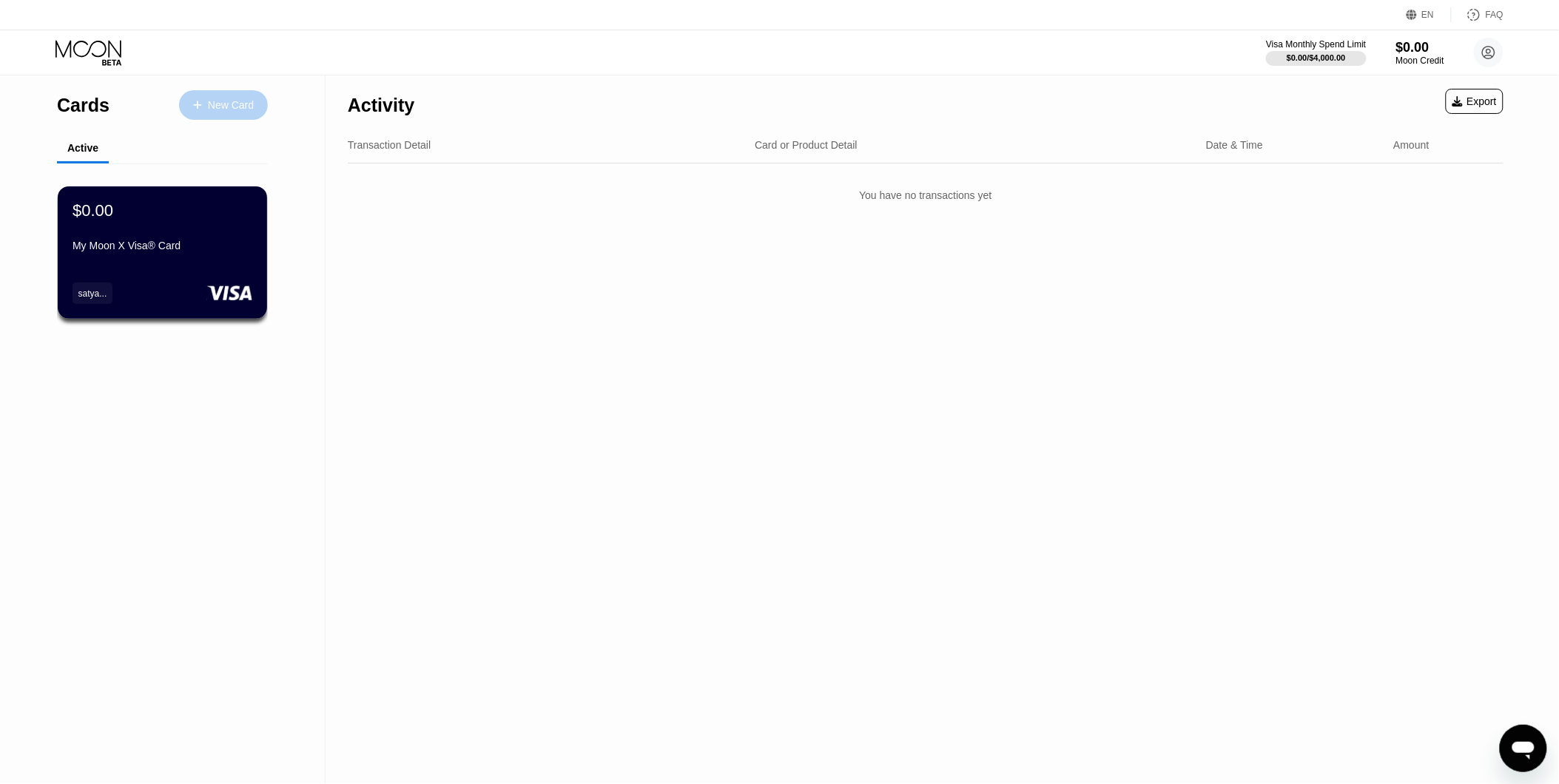
click at [200, 112] on div "New Card" at bounding box center [224, 105] width 89 height 30
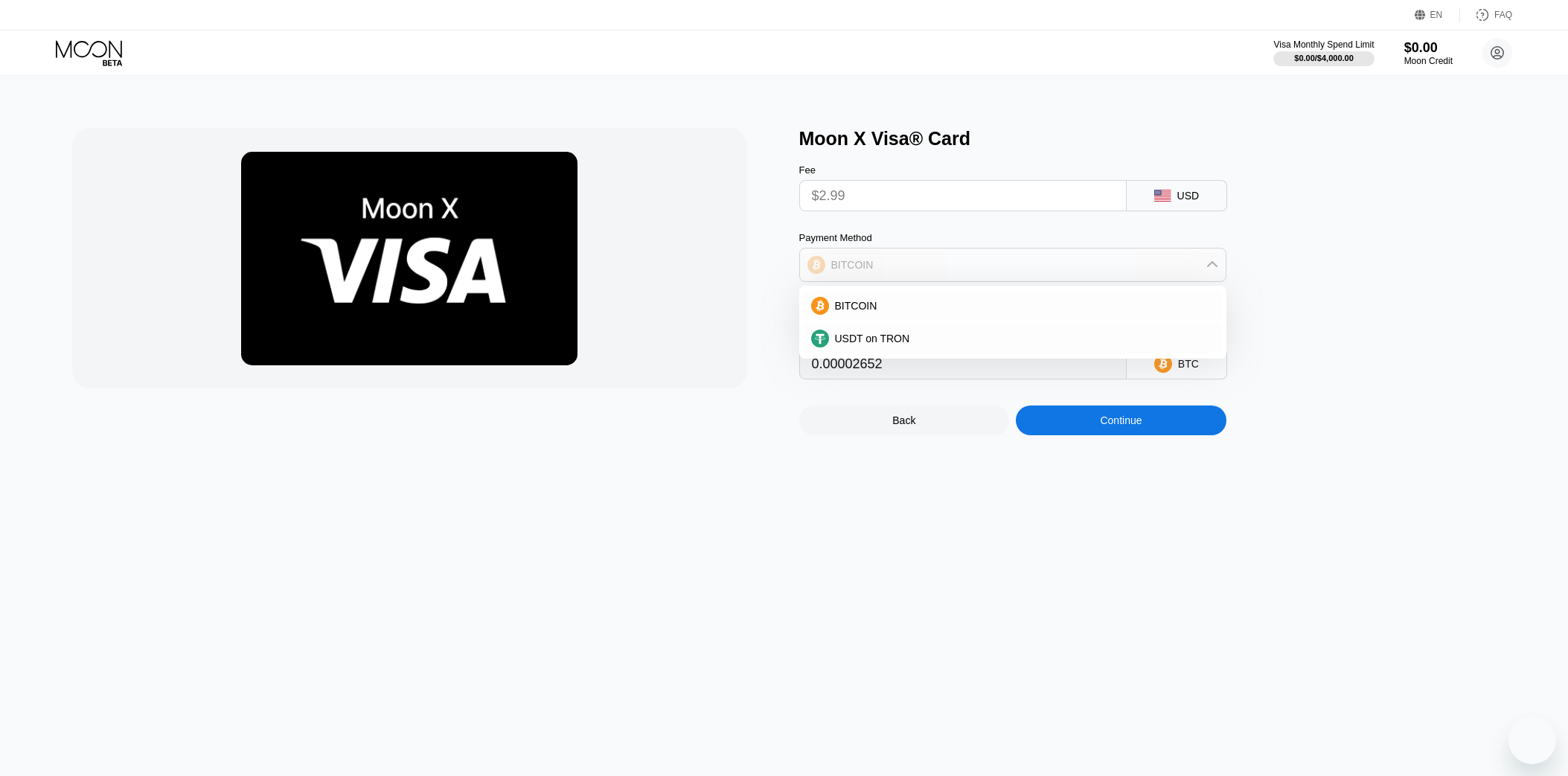
click at [882, 280] on div "BITCOIN" at bounding box center [1012, 265] width 425 height 30
click at [1001, 262] on div "BITCOIN" at bounding box center [1012, 265] width 425 height 30
click at [1001, 277] on div "BITCOIN" at bounding box center [1012, 265] width 425 height 30
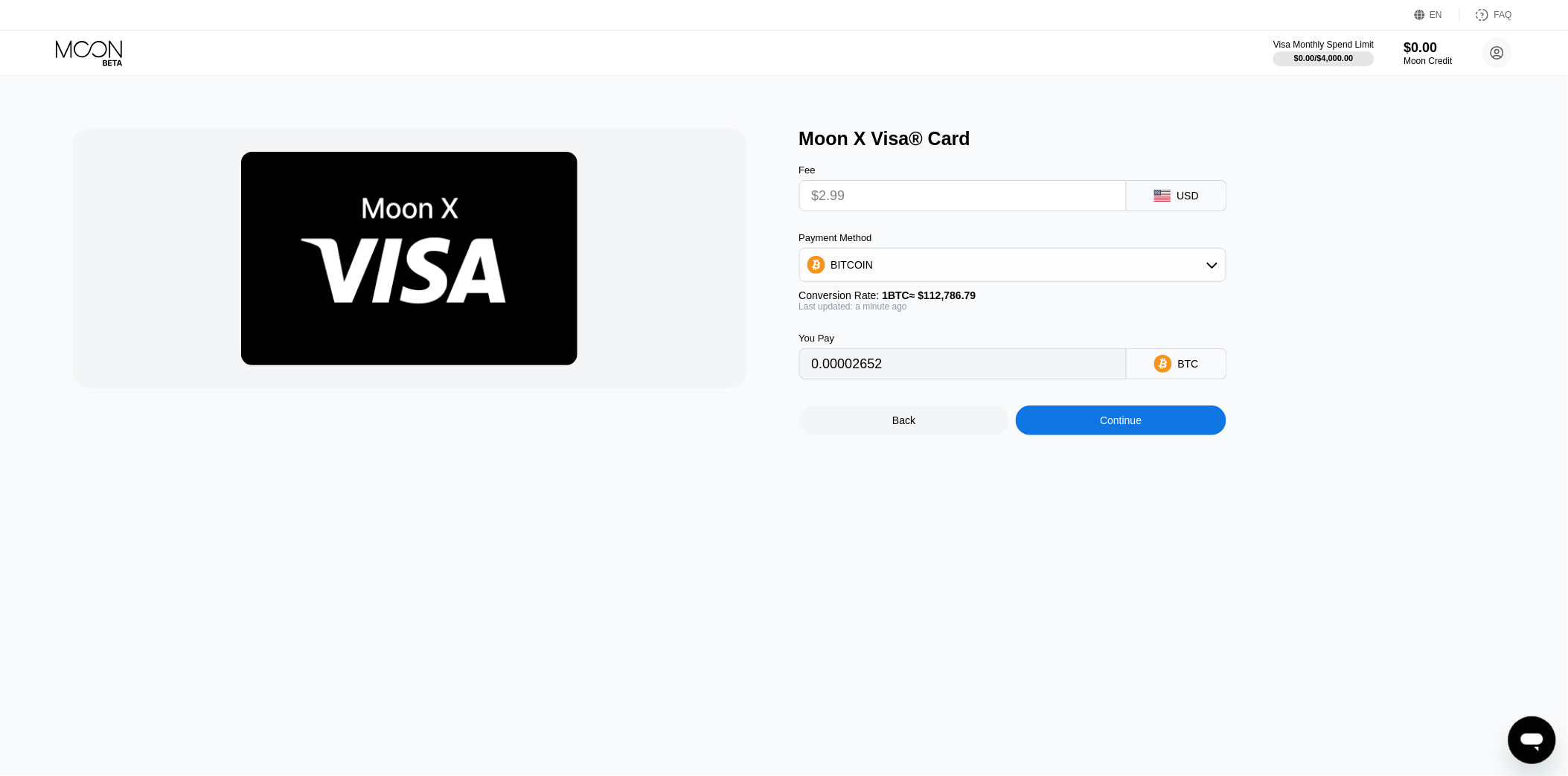
click at [900, 426] on div "Back" at bounding box center [904, 420] width 23 height 12
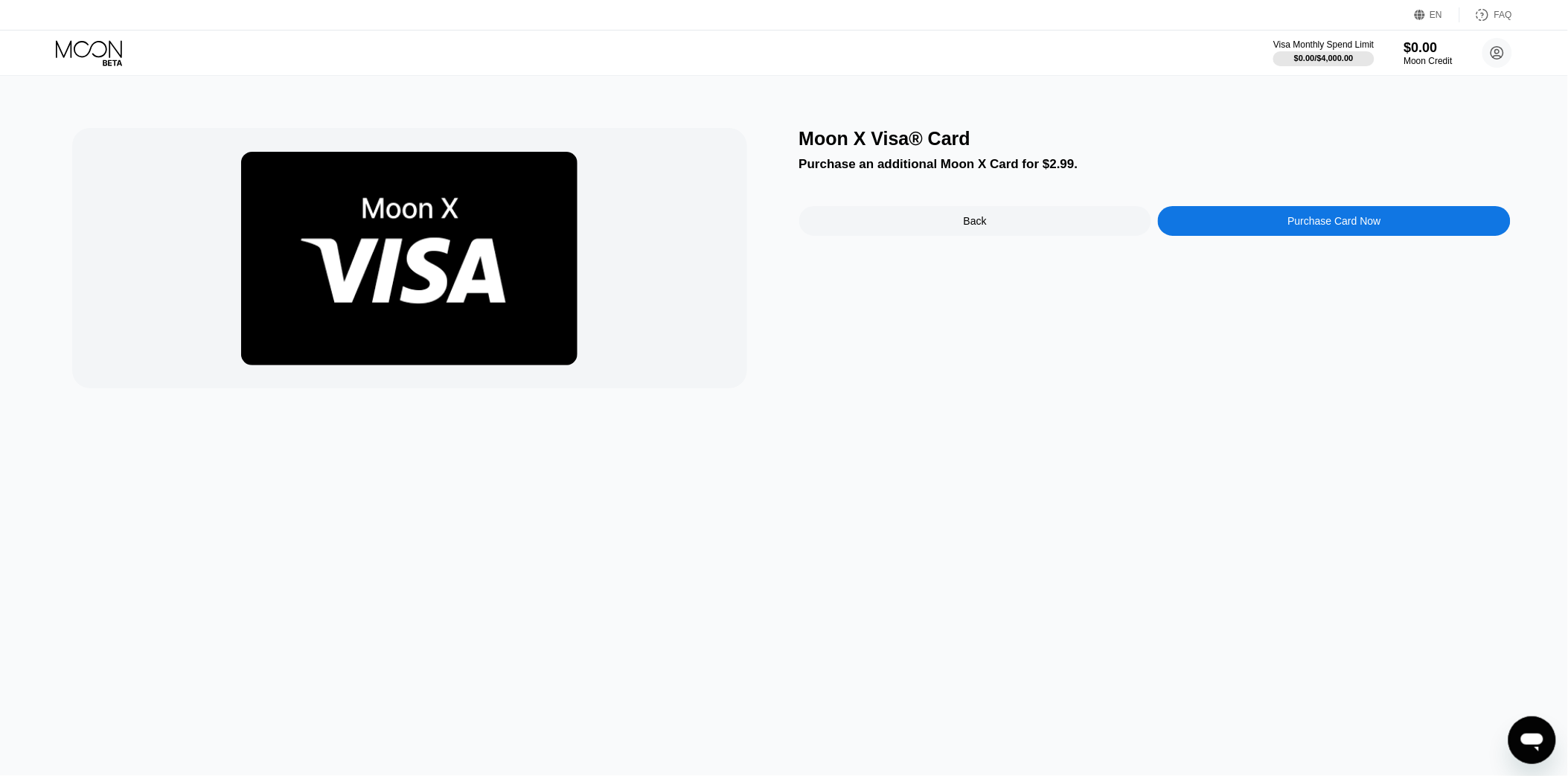
click at [954, 242] on div "Moon X Visa® Card Purchase an additional Moon X Card for $2.99. Back Purchase C…" at bounding box center [1155, 258] width 712 height 260
click at [962, 222] on div "Back" at bounding box center [975, 221] width 353 height 30
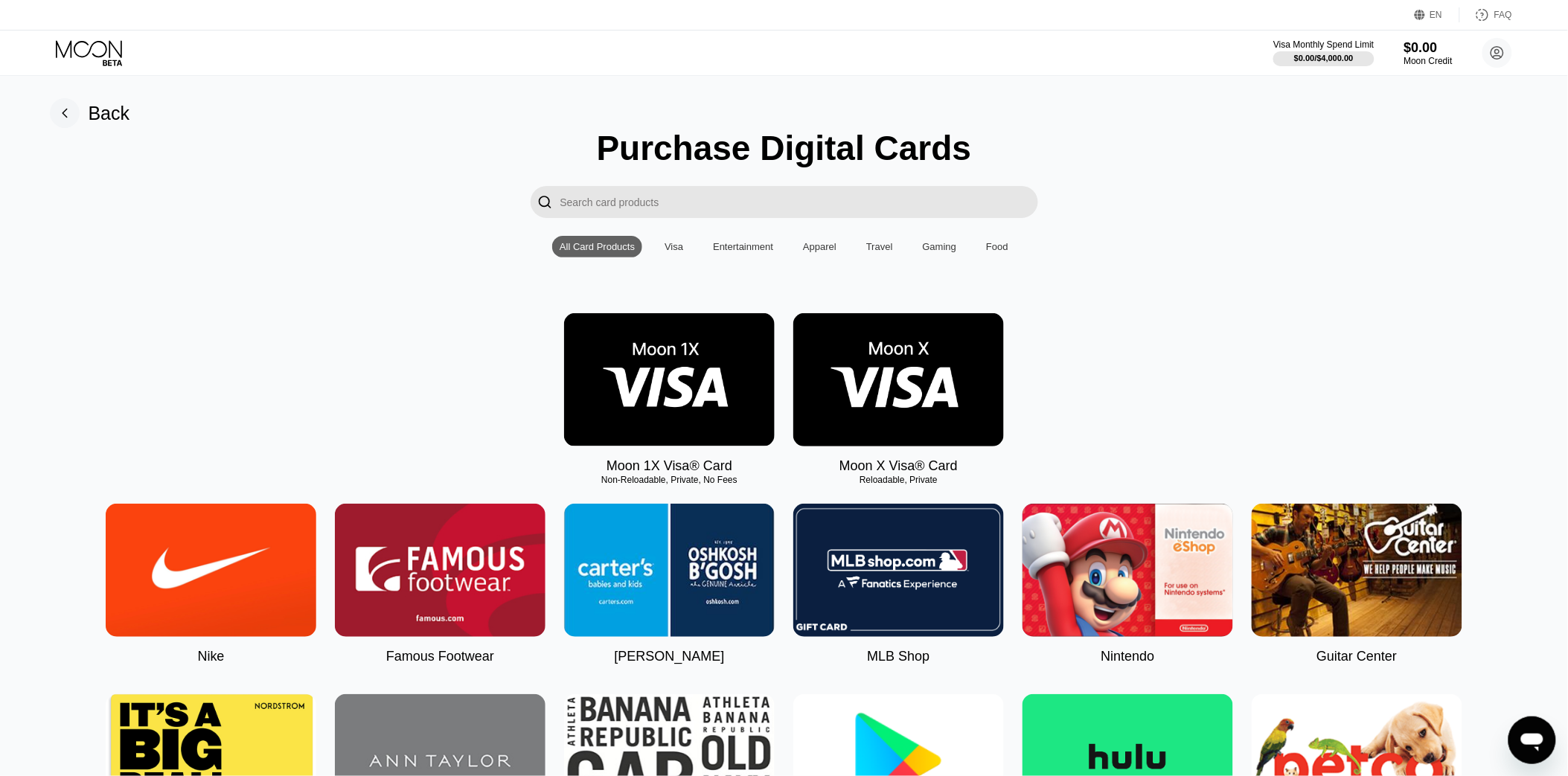
click at [809, 207] on input "Search card products" at bounding box center [800, 202] width 478 height 32
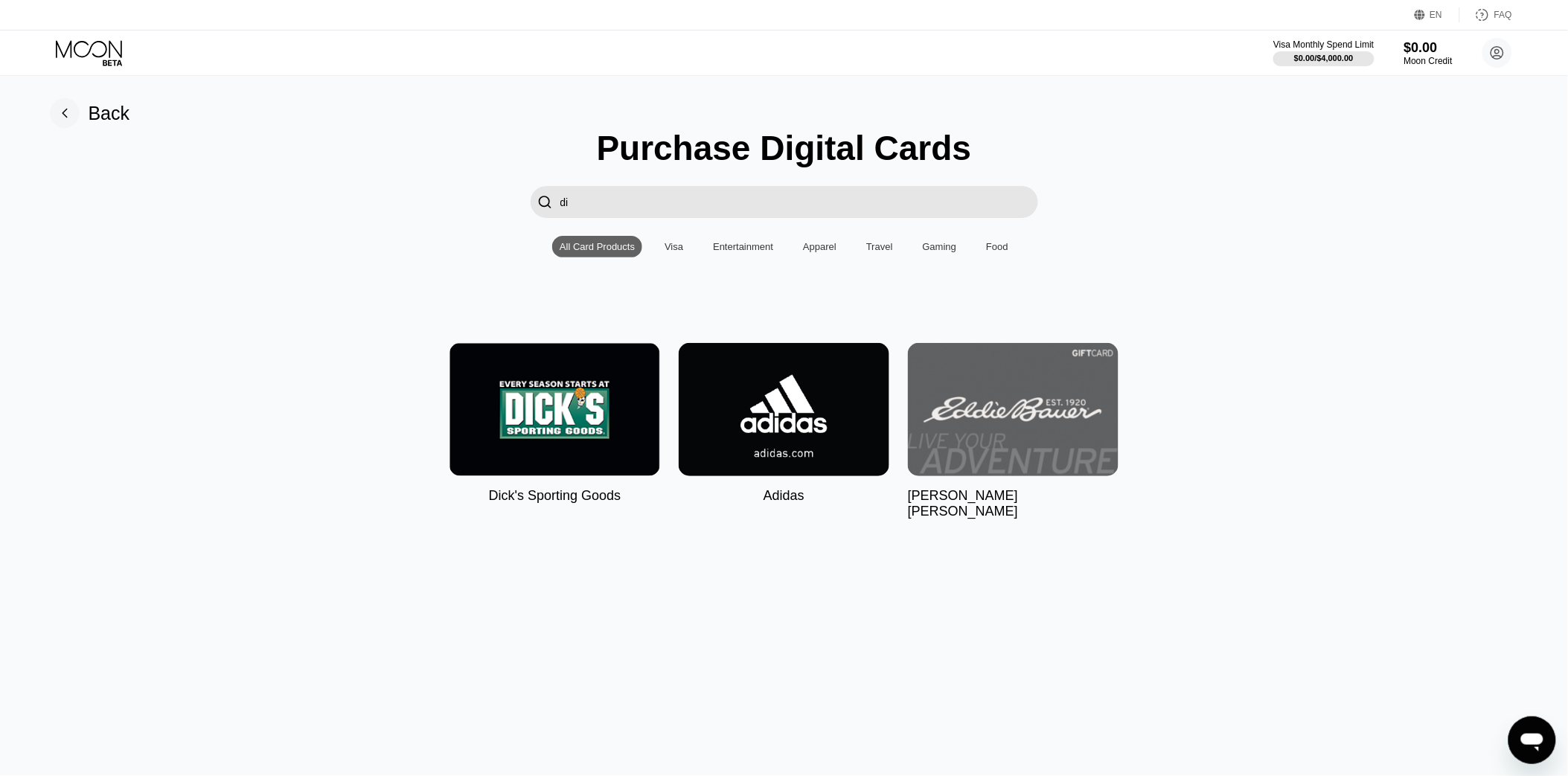
type input "d"
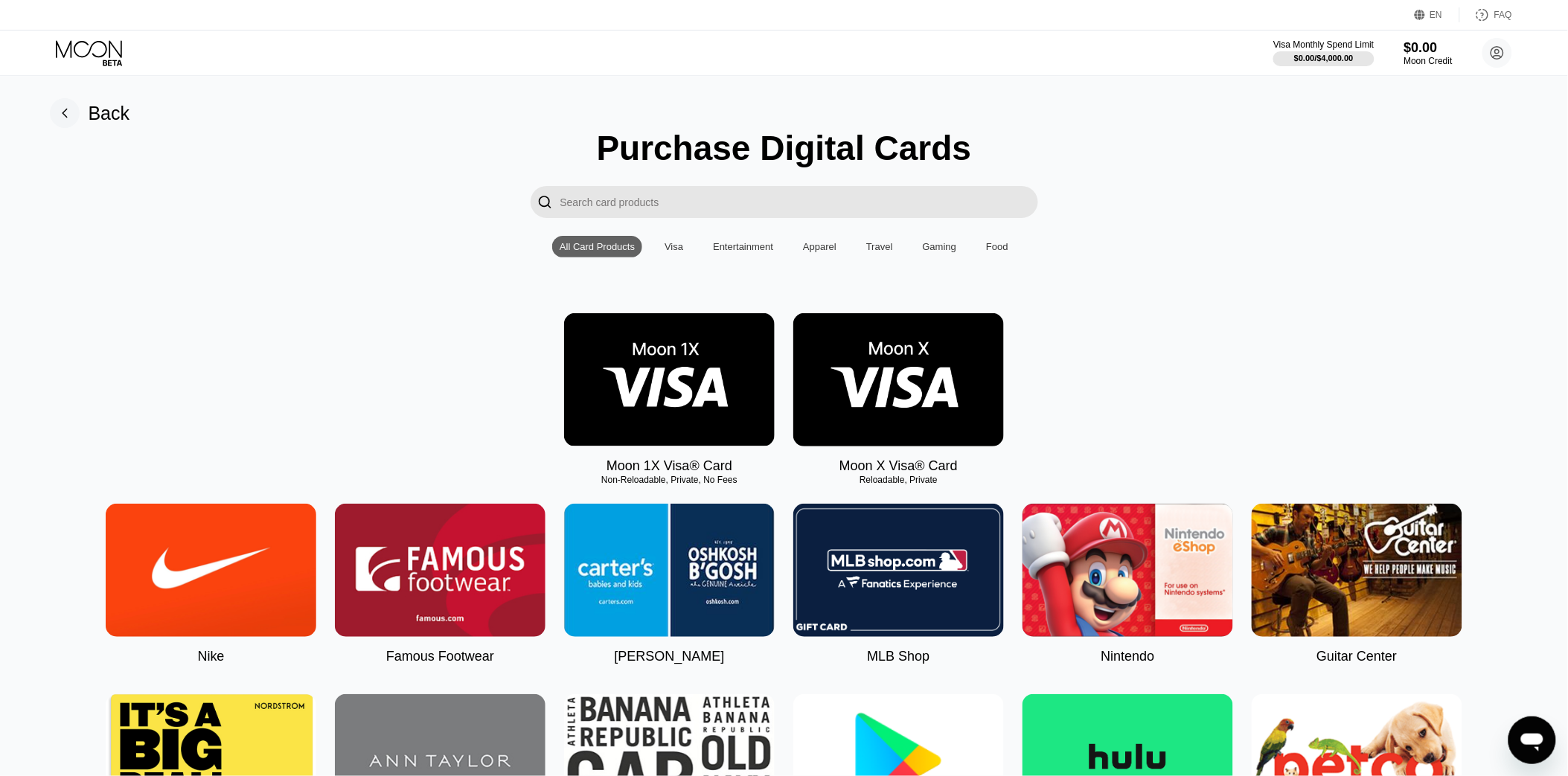
type input "x"
click at [374, 388] on div "Moon 1X Visa® Card Non-Reloadable, Private, No Fees Moon X Visa® Card Reloadabl…" at bounding box center [784, 393] width 1536 height 160
click at [1100, 414] on div "Moon 1X Visa® Card Non-Reloadable, Private, No Fees Moon X Visa® Card Reloadabl…" at bounding box center [784, 393] width 1536 height 160
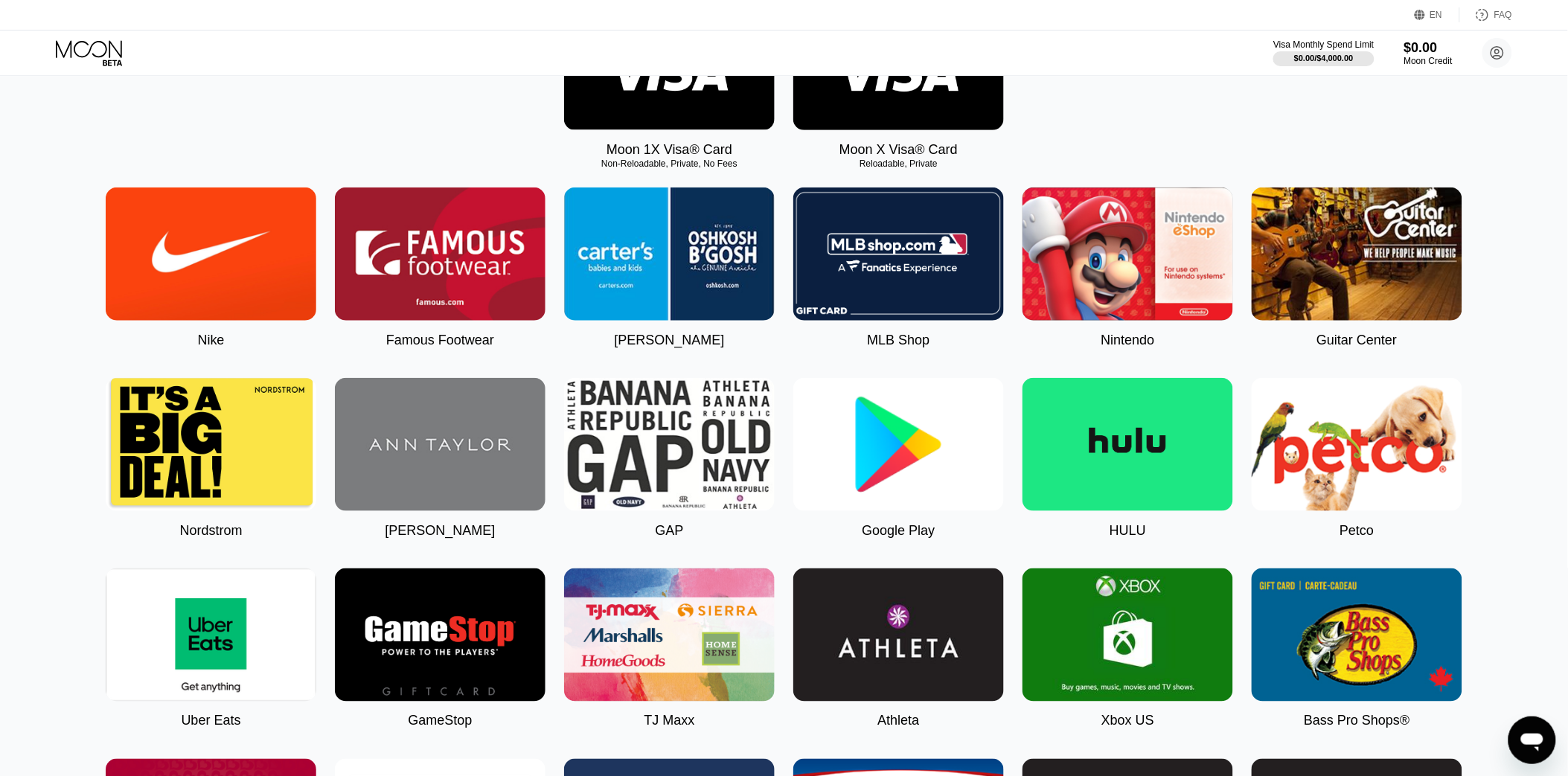
scroll to position [330, 0]
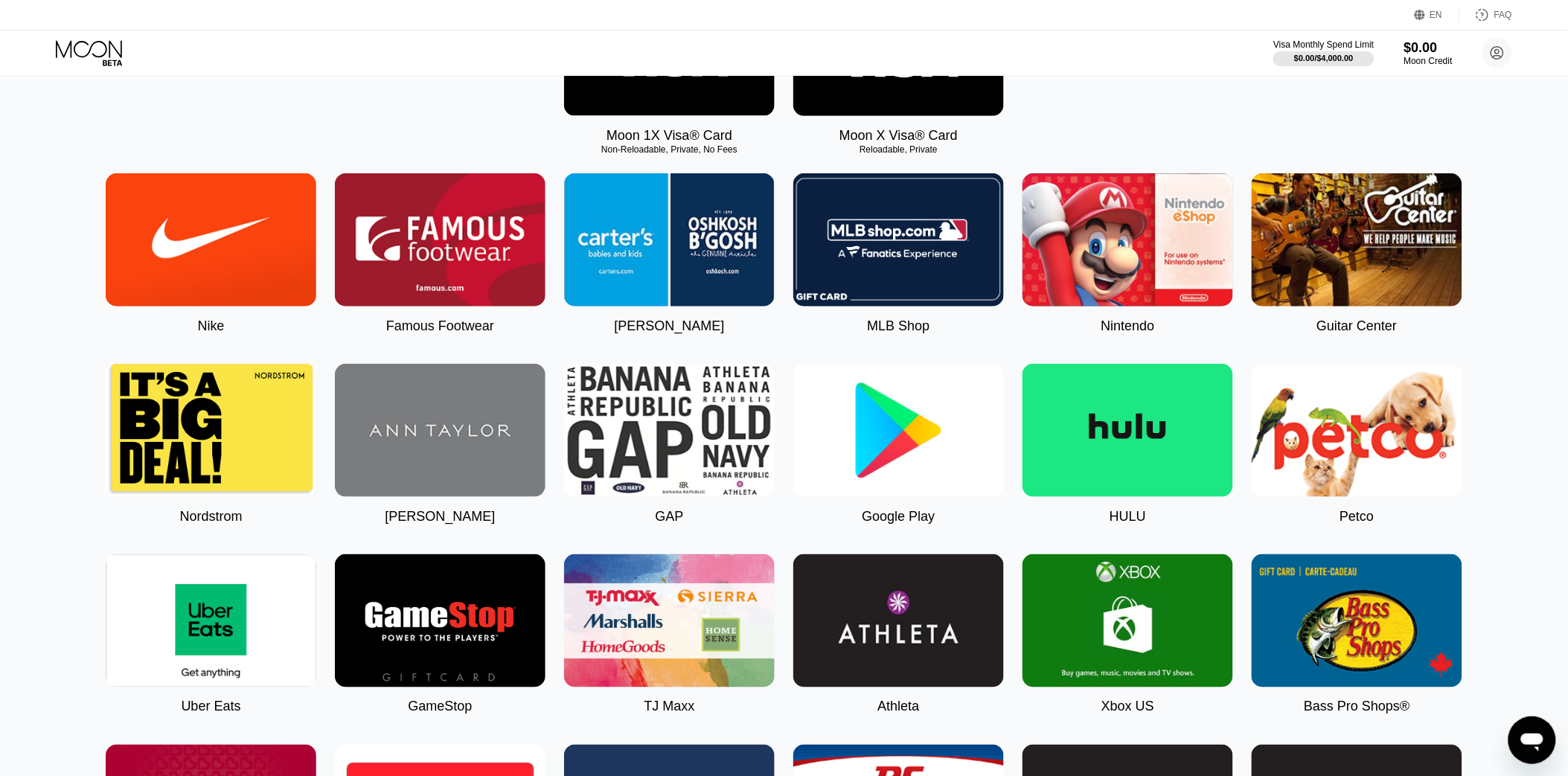
click at [926, 406] on img at bounding box center [899, 430] width 211 height 133
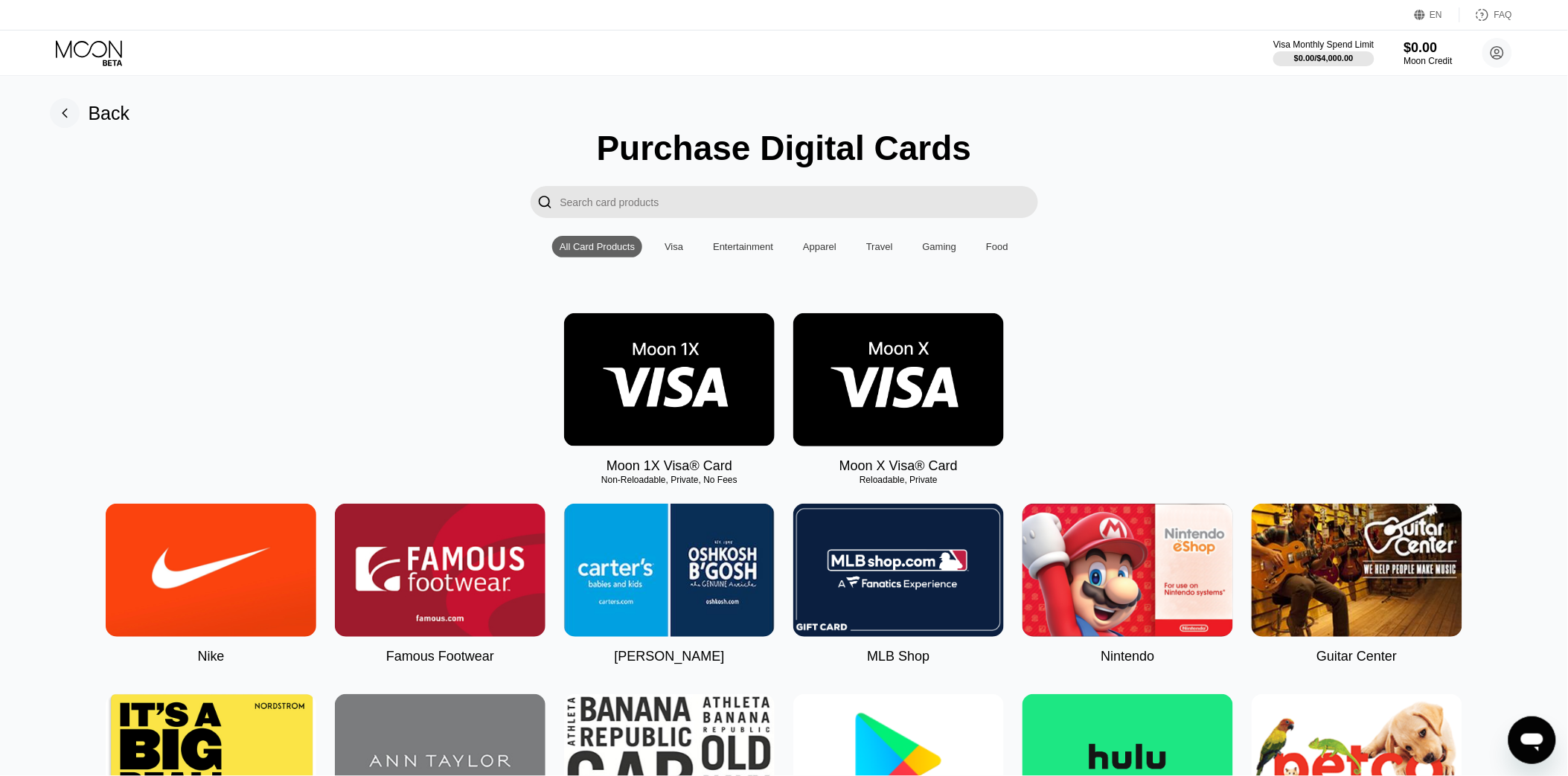
type input "0"
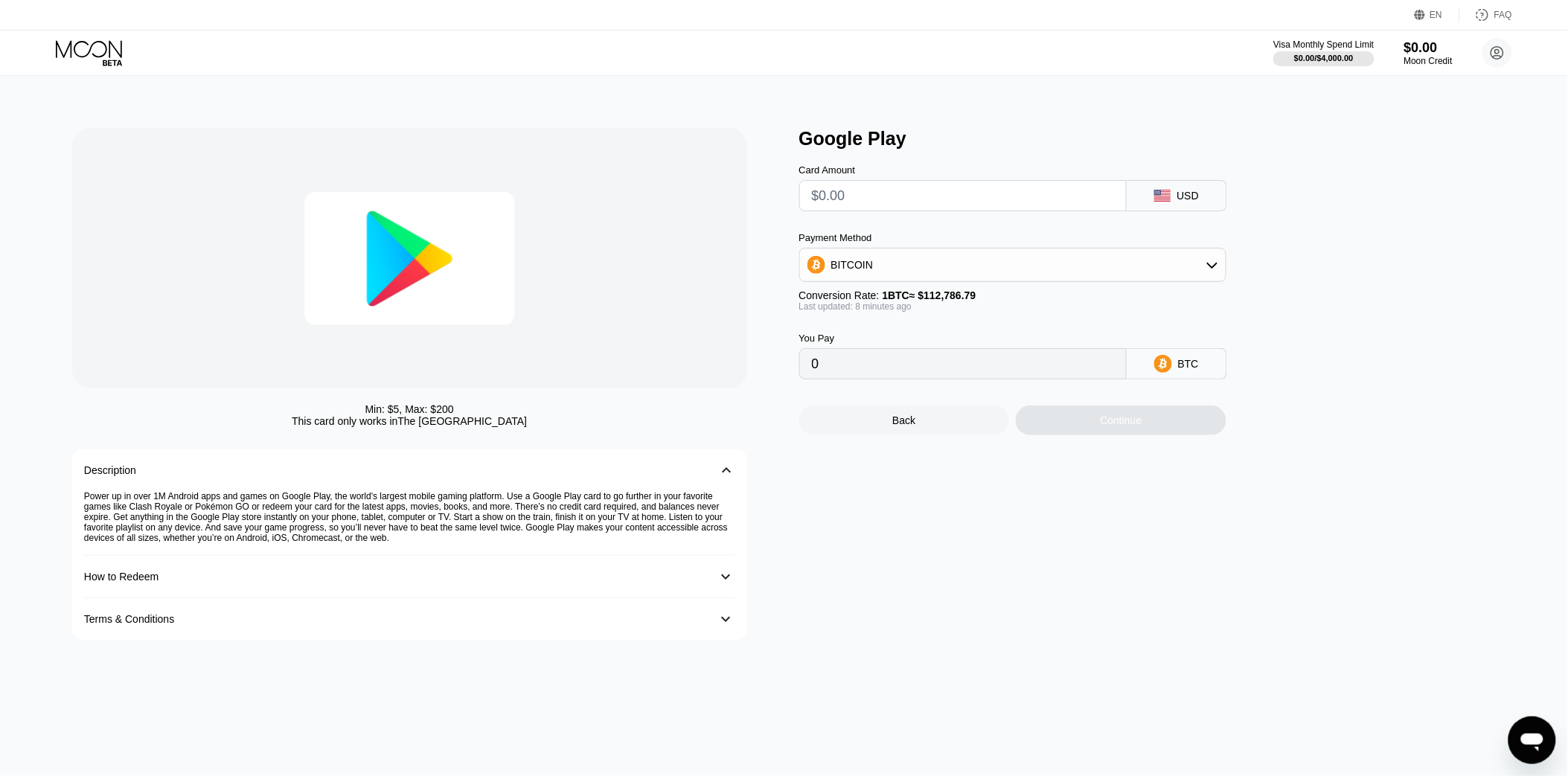
click at [1172, 185] on div "USD" at bounding box center [1177, 196] width 101 height 31
click at [993, 197] on input "text" at bounding box center [963, 196] width 302 height 30
type input "$10"
type input "0.00008863"
type input "$10"
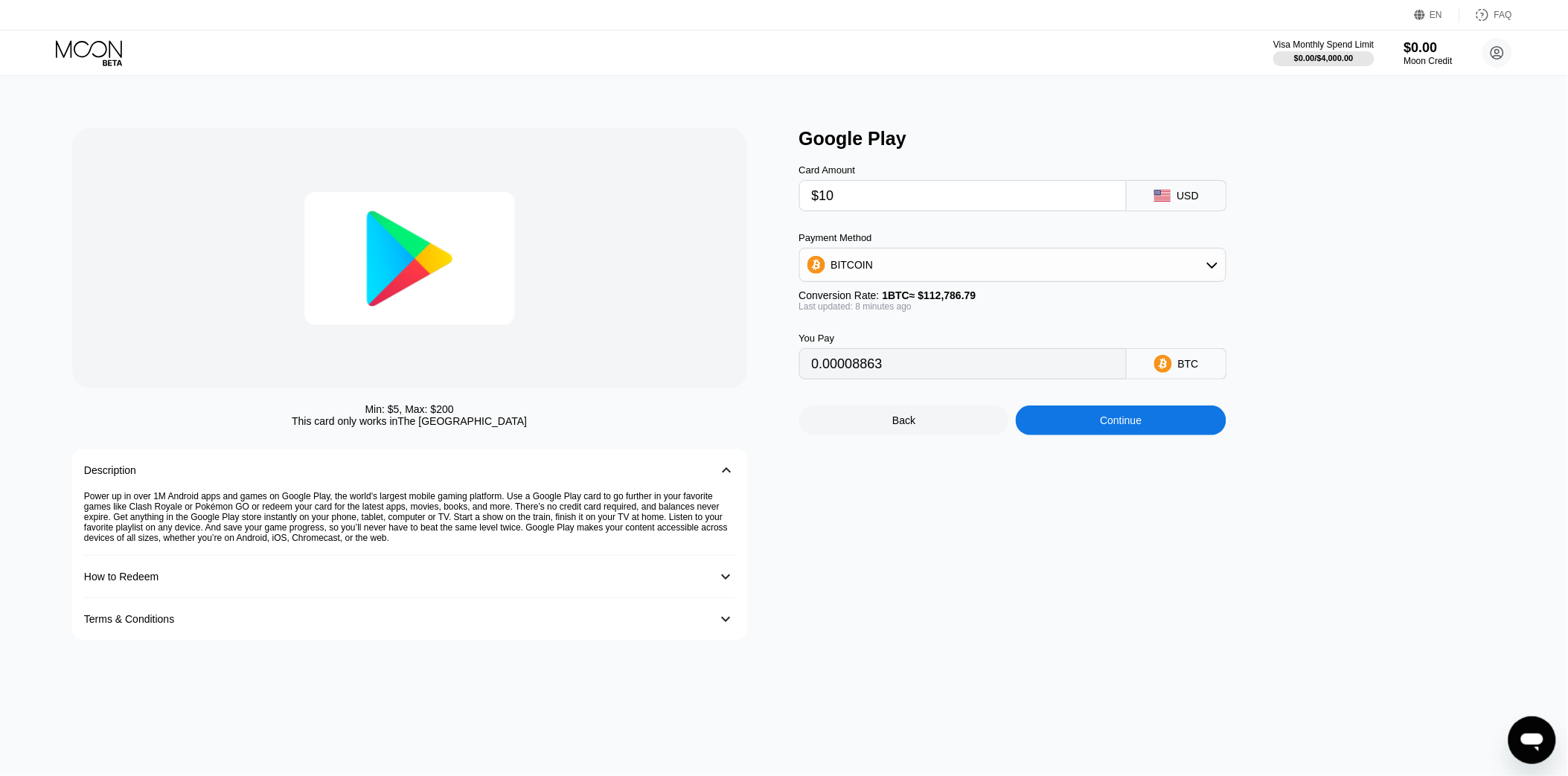
drag, startPoint x: 940, startPoint y: 307, endPoint x: 939, endPoint y: 287, distance: 20.0
click at [939, 301] on span "1 BTC ≈ $112,786.79" at bounding box center [929, 295] width 94 height 12
click at [940, 280] on div "BITCOIN" at bounding box center [1012, 265] width 425 height 30
click at [917, 344] on div "USDT on TRON" at bounding box center [1021, 338] width 385 height 12
type input "10.10"
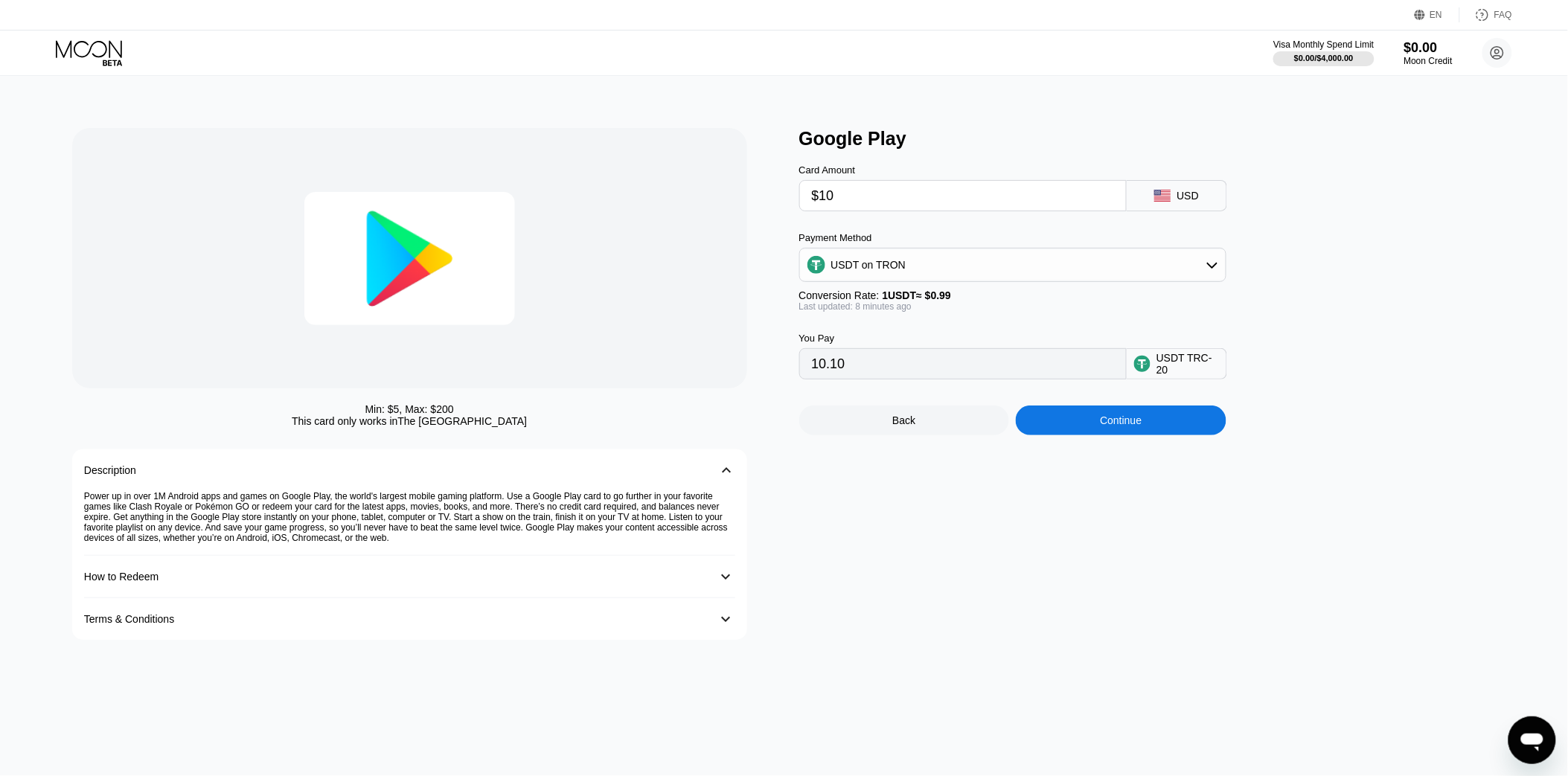
click at [929, 339] on div "You Pay 10.10 USDT TRC-20" at bounding box center [1037, 346] width 477 height 68
click at [891, 541] on div "Google Play Card Amount $10 USD Payment Method USDT on TRON Conversion Rate: 1 …" at bounding box center [1155, 384] width 712 height 512
click at [1392, 175] on div "Google Play Card Amount $10 USD Payment Method USDT on TRON Conversion Rate: 1 …" at bounding box center [1155, 384] width 712 height 512
click at [1144, 605] on div "Google Play Card Amount $10 USD Payment Method USDT on TRON Conversion Rate: 1 …" at bounding box center [1155, 384] width 712 height 512
click at [892, 92] on div "Min: $ 5 , Max: $ 200 This card only works in [GEOGRAPHIC_DATA] Description 󰅀 P…" at bounding box center [784, 426] width 1581 height 701
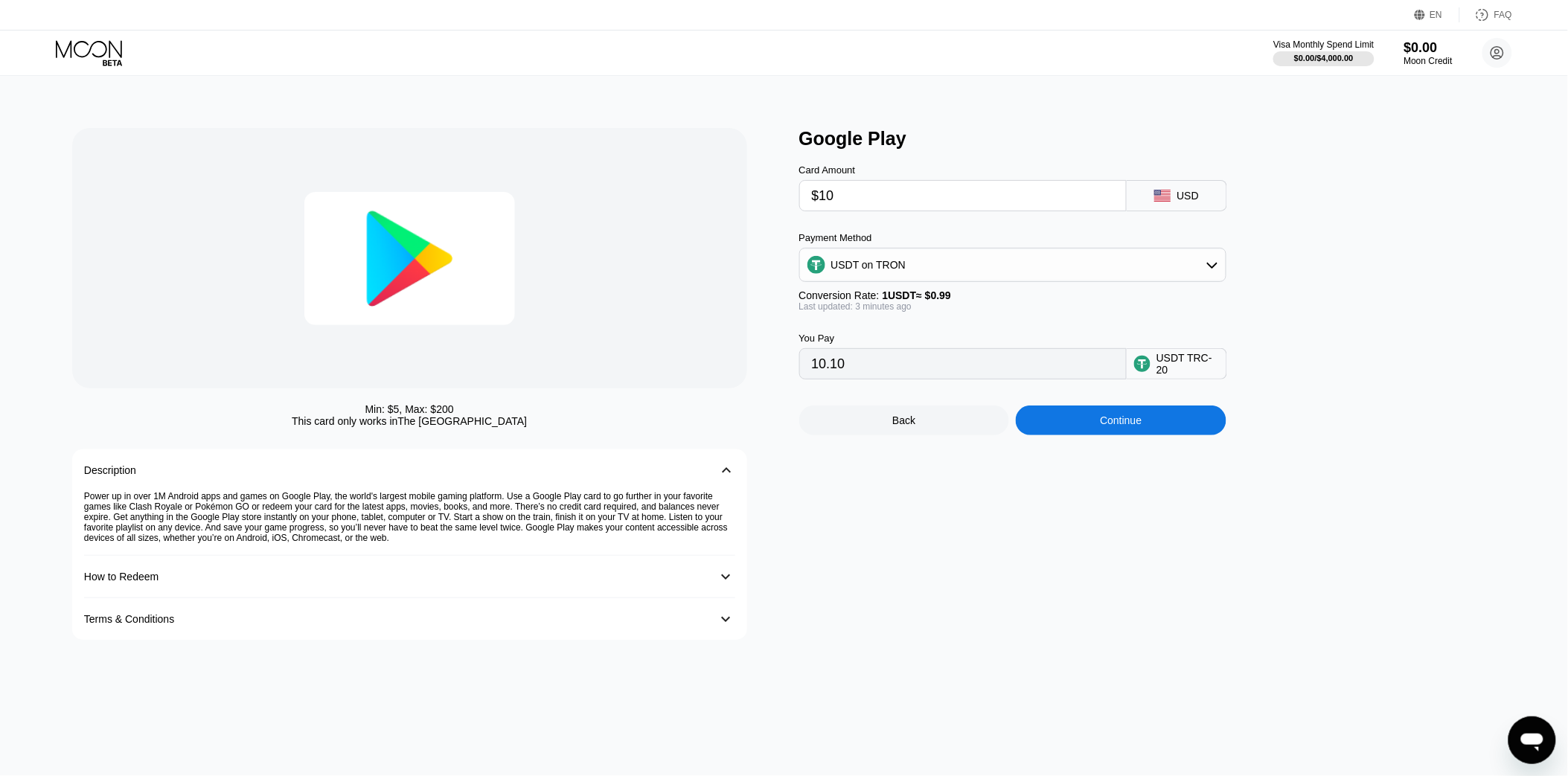
click at [786, 119] on div "Min: $ 5 , Max: $ 200 This card only works in [GEOGRAPHIC_DATA] Description 󰅀 P…" at bounding box center [784, 426] width 1581 height 701
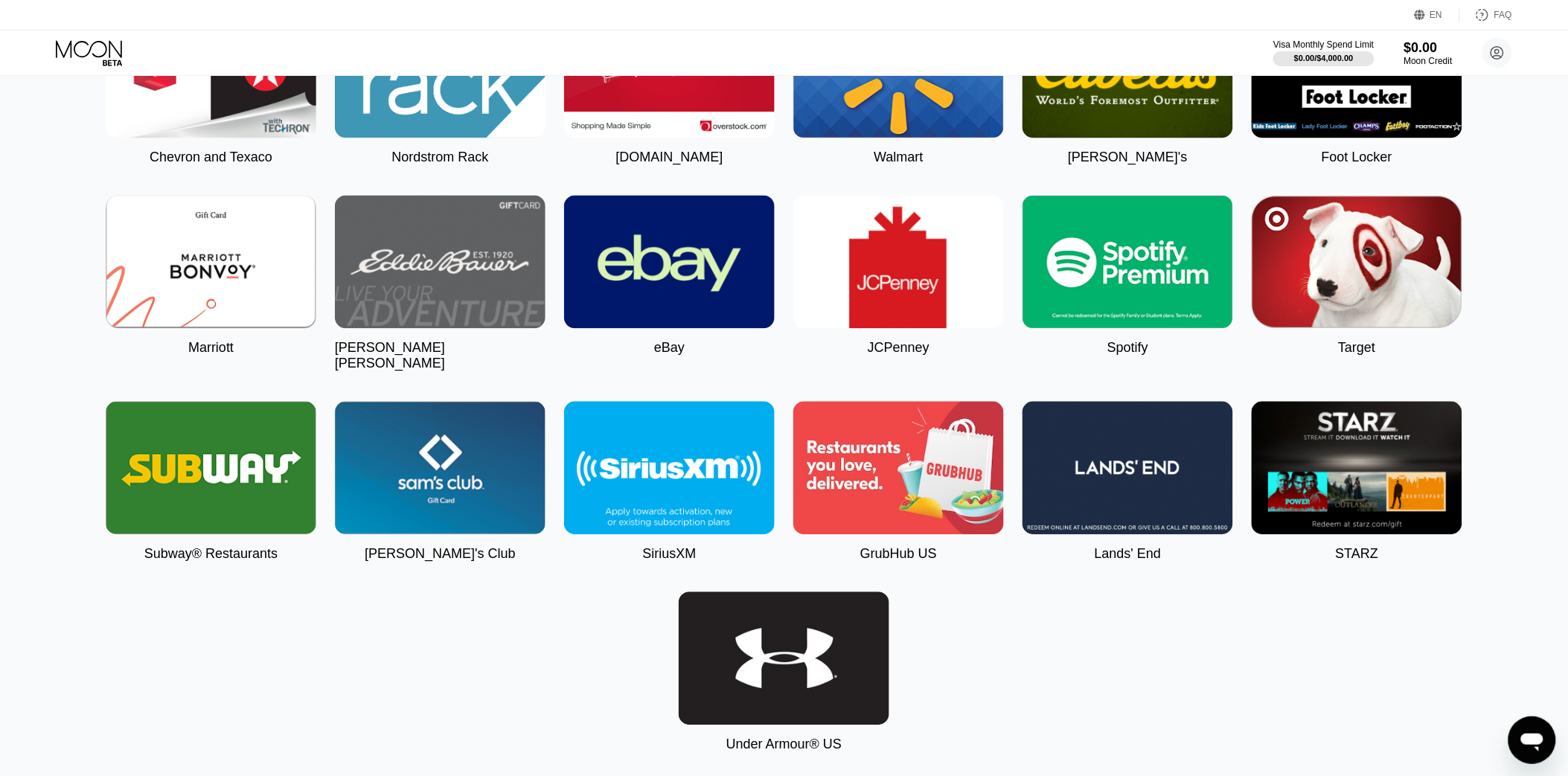
scroll to position [3059, 0]
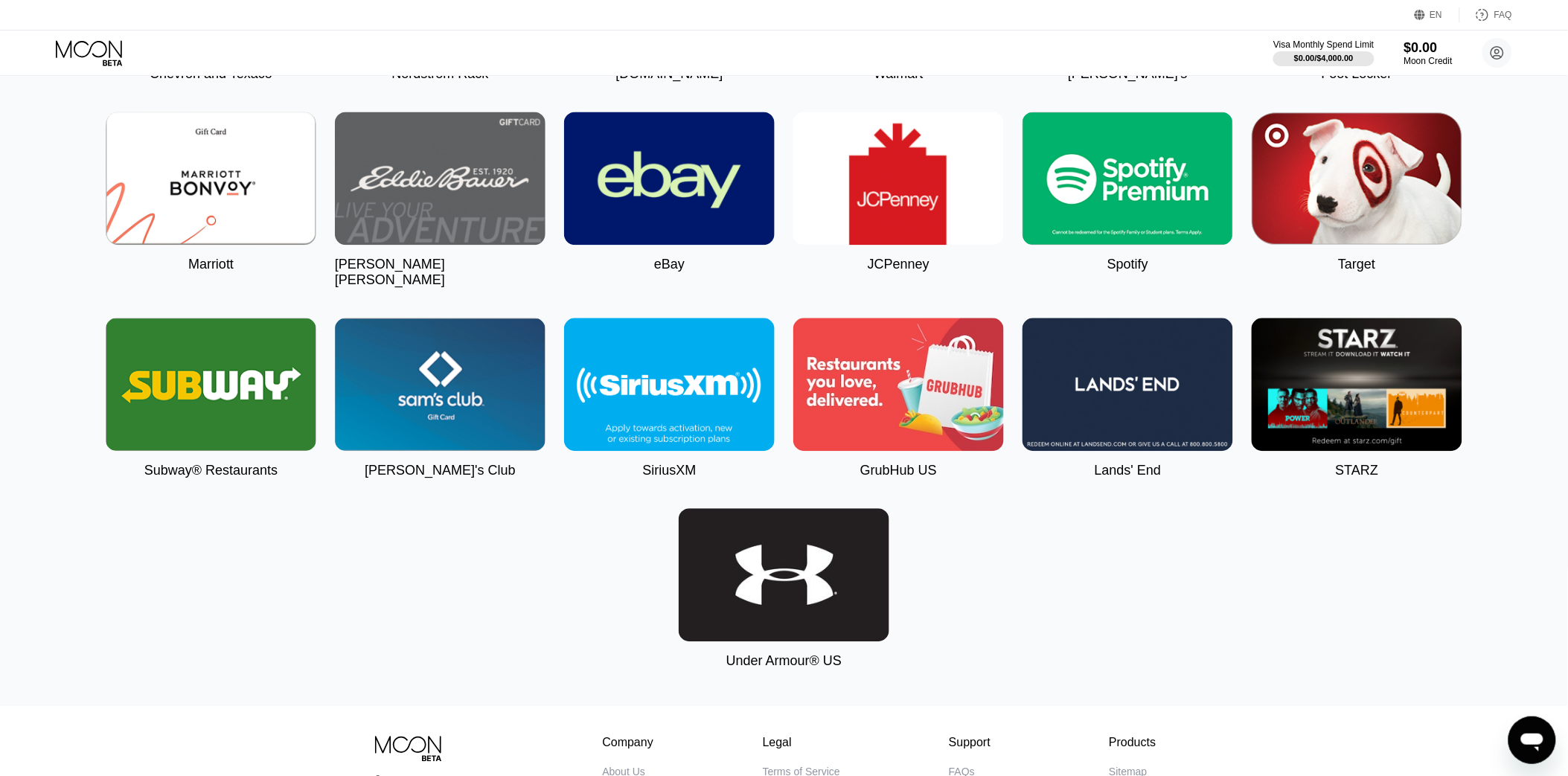
click at [1143, 245] on img at bounding box center [1128, 178] width 211 height 133
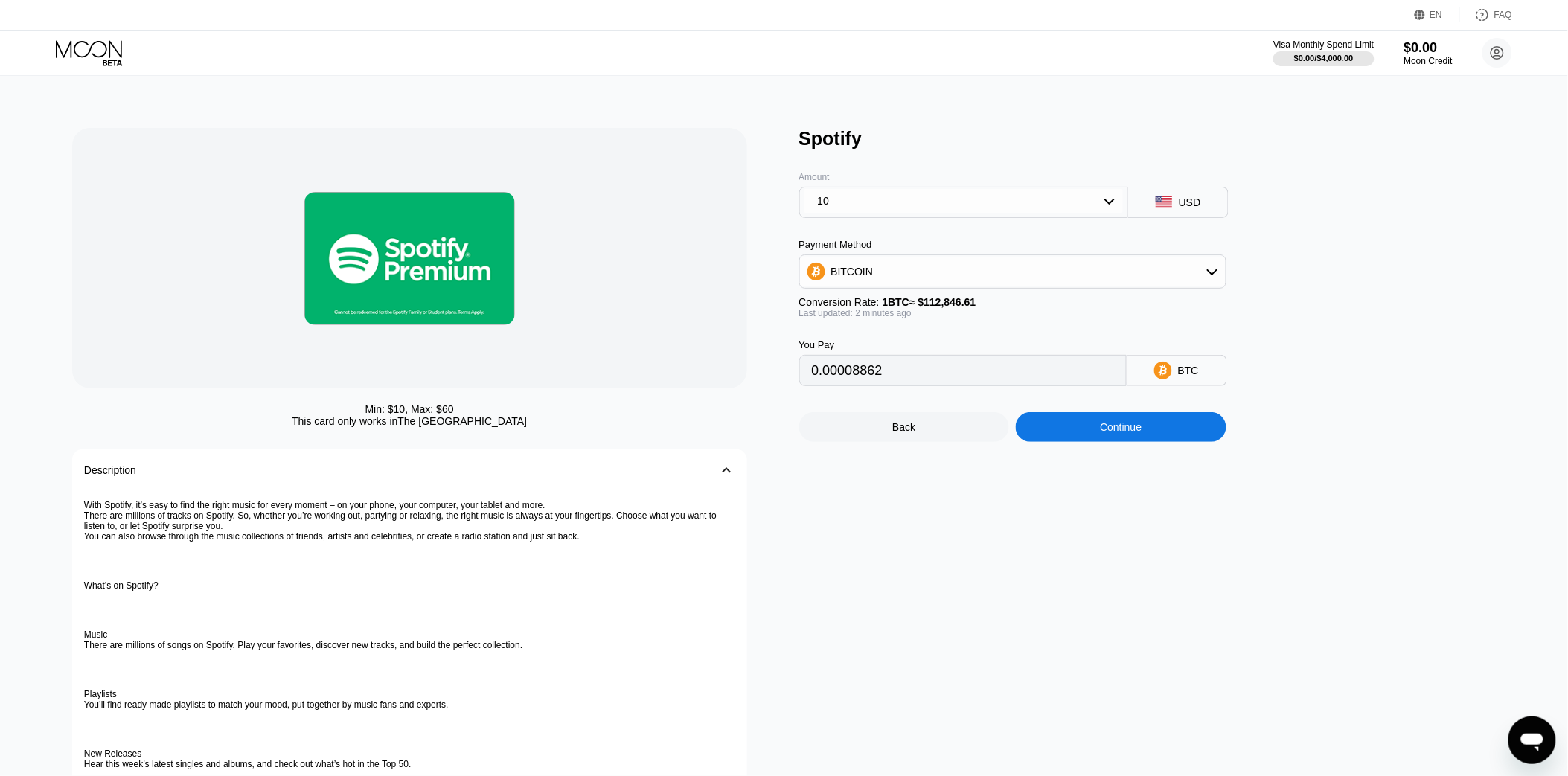
click at [951, 202] on div "10" at bounding box center [964, 200] width 319 height 24
click at [857, 233] on div "10" at bounding box center [964, 235] width 321 height 24
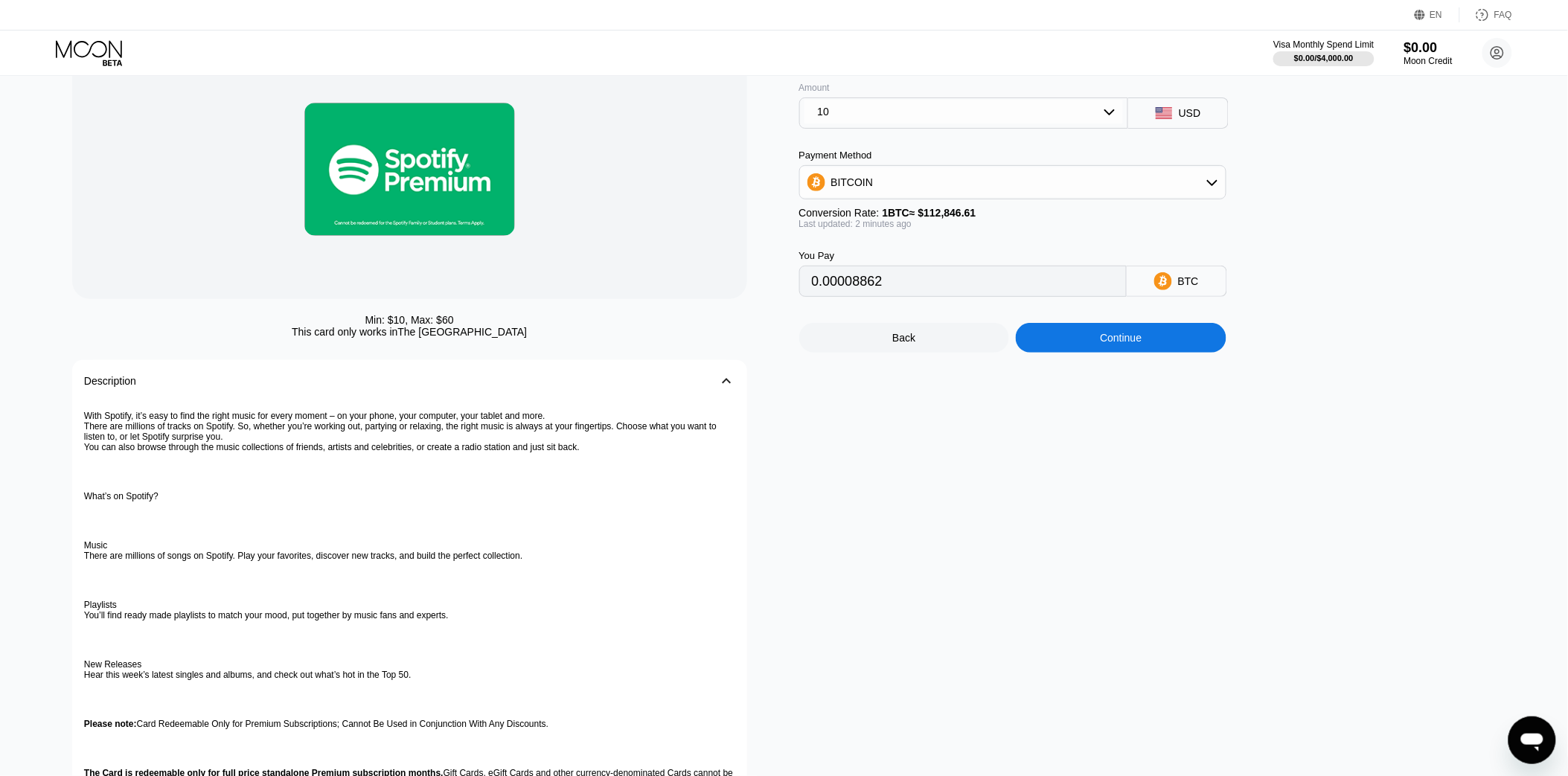
scroll to position [165, 0]
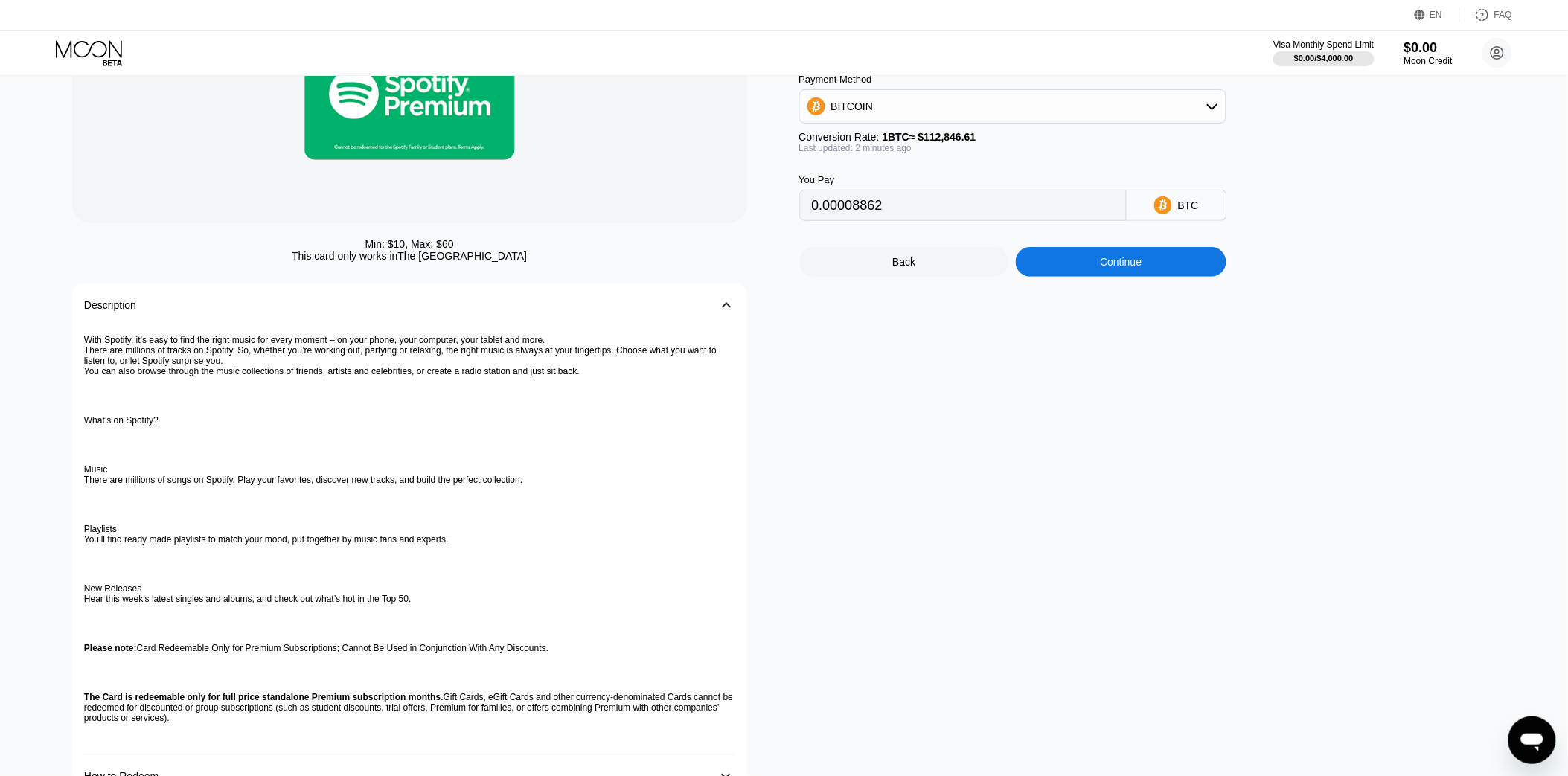
click at [972, 561] on div "Spotify Amount 10 USD Payment Method BITCOIN Conversion Rate: 1 BTC ≈ $112,846.…" at bounding box center [1155, 401] width 712 height 877
type input "0.00008865"
click at [1062, 327] on div "Spotify Amount 10 USD Payment Method BITCOIN Conversion Rate: 1 BTC ≈ $112,810.…" at bounding box center [1155, 401] width 712 height 877
click at [854, 605] on div "Spotify Amount 10 USD Payment Method BITCOIN Conversion Rate: 1 BTC ≈ $112,810.…" at bounding box center [1155, 401] width 712 height 877
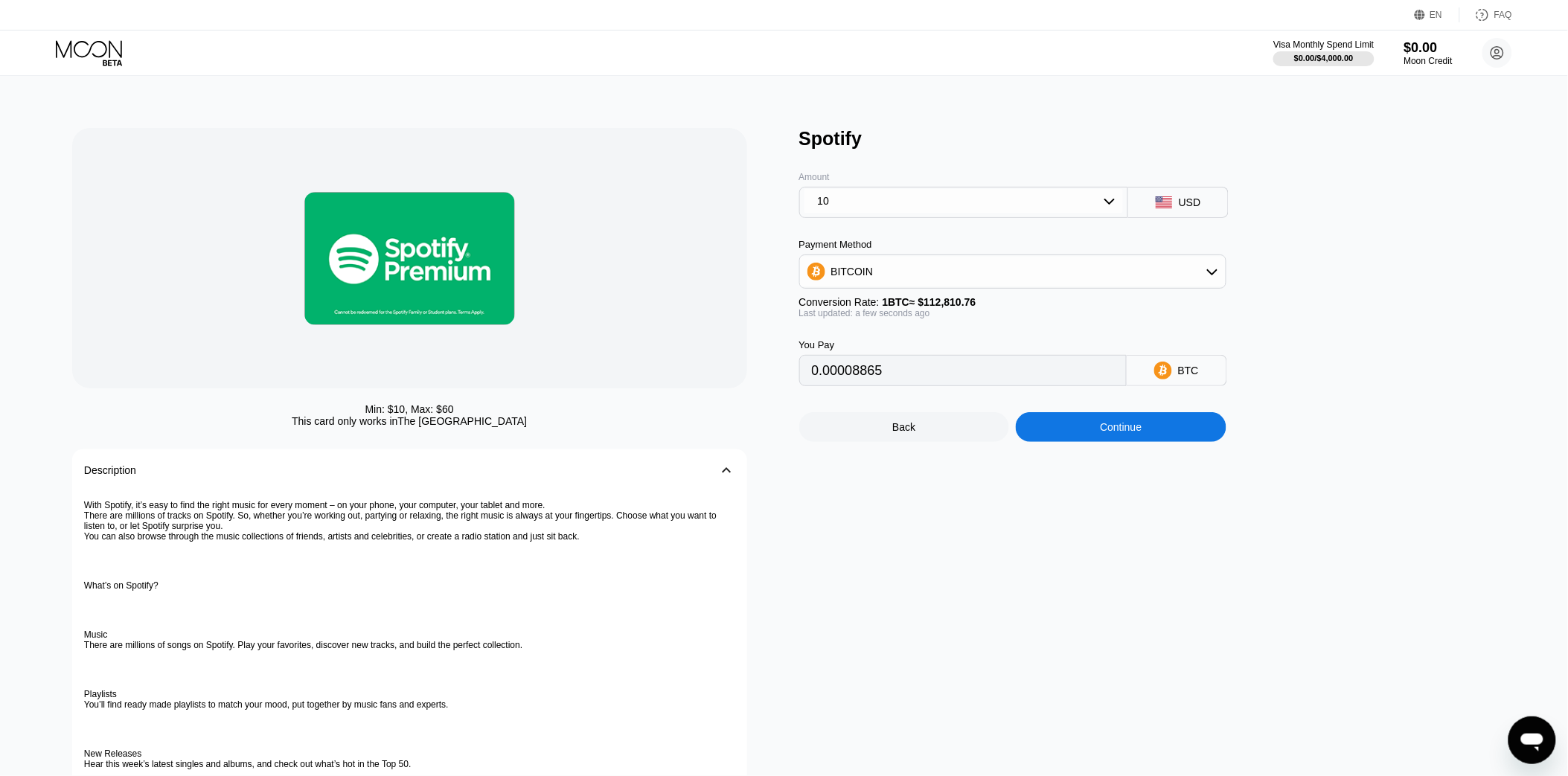
click at [934, 351] on div "You Pay" at bounding box center [963, 345] width 327 height 11
type input "0.00008873"
type input "0.00008898"
type input "0.00008895"
